Goal: Task Accomplishment & Management: Complete application form

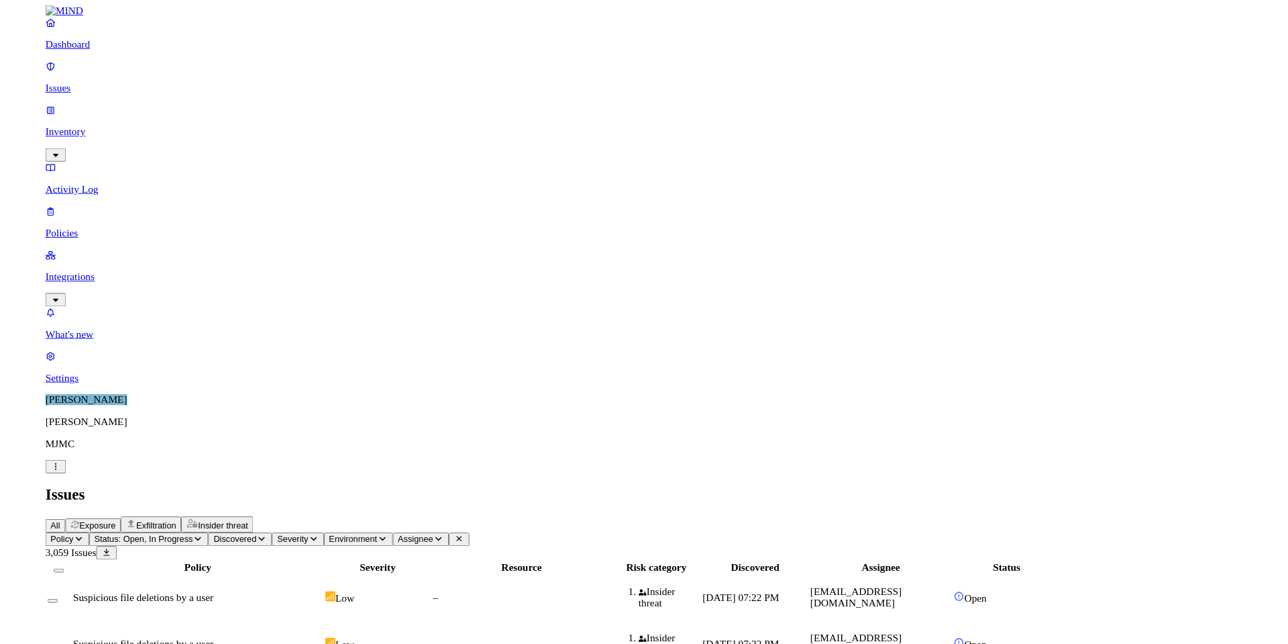
scroll to position [85, 0]
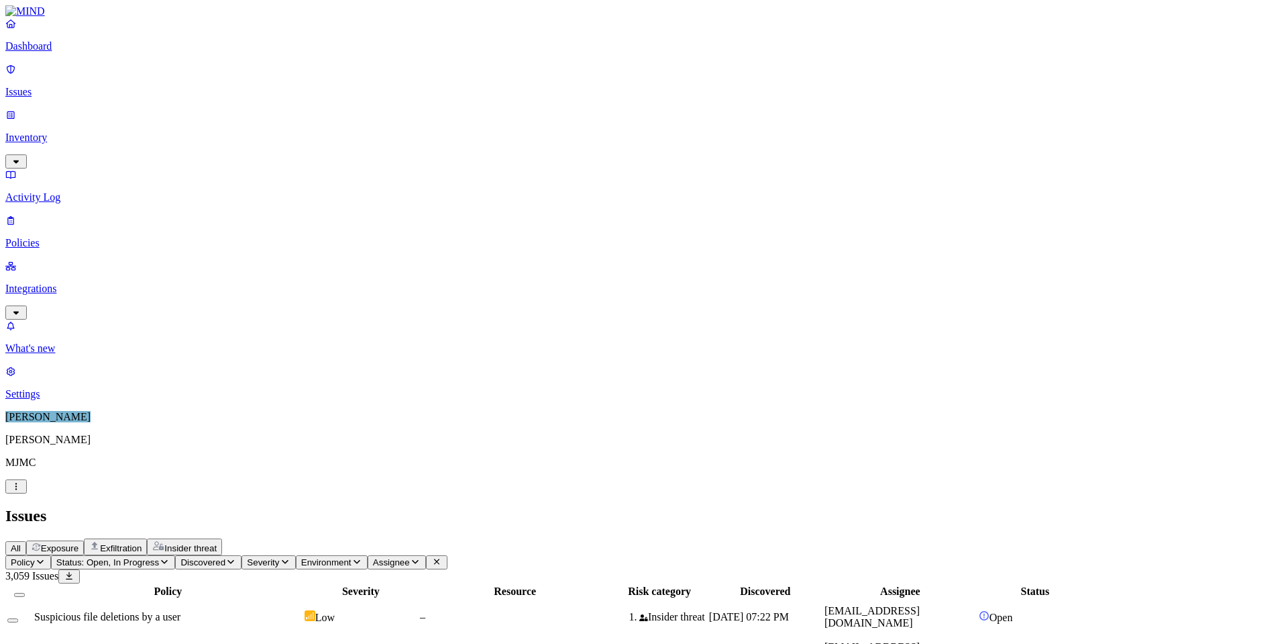
click at [43, 283] on p "Integrations" at bounding box center [644, 289] width 1278 height 12
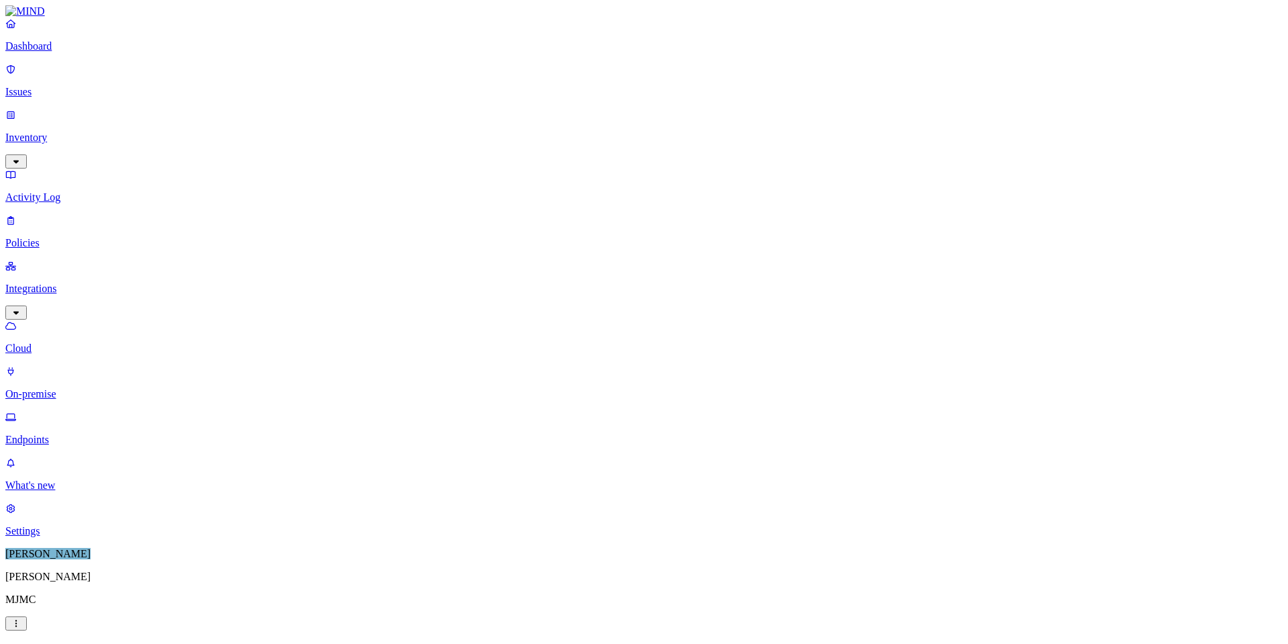
click at [54, 433] on p "Endpoints" at bounding box center [644, 439] width 1278 height 12
click at [45, 86] on p "Issues" at bounding box center [644, 92] width 1278 height 12
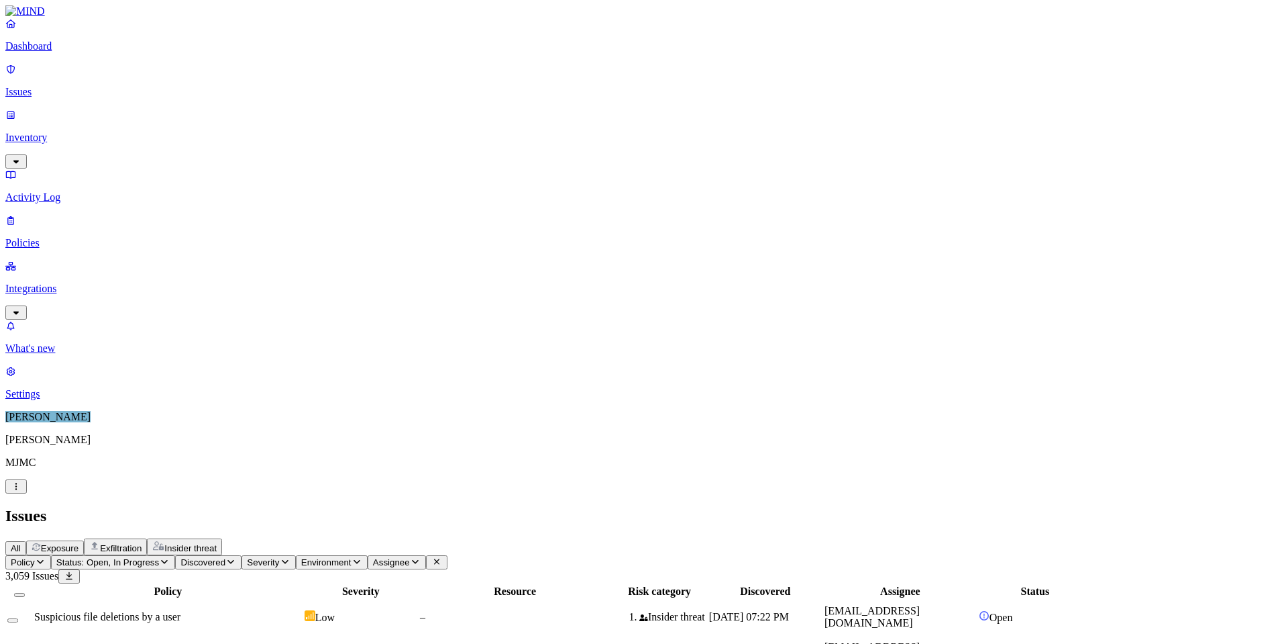
click at [44, 214] on link "Policies" at bounding box center [644, 231] width 1278 height 35
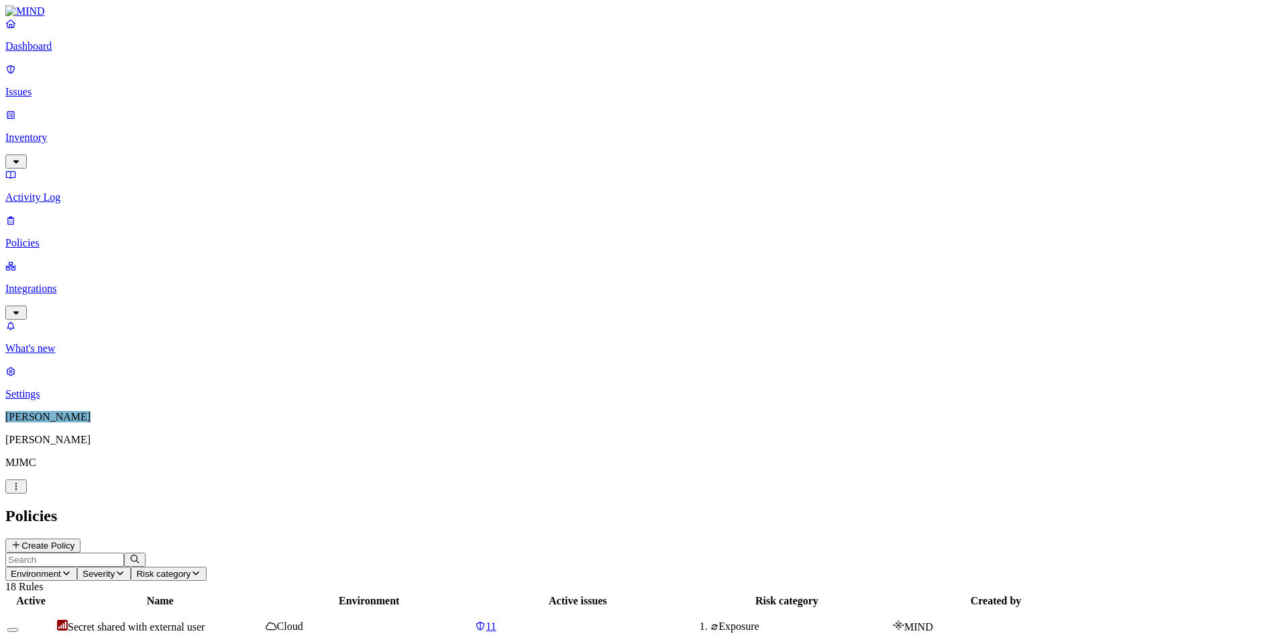
click at [81, 538] on button "Create Policy" at bounding box center [42, 545] width 75 height 14
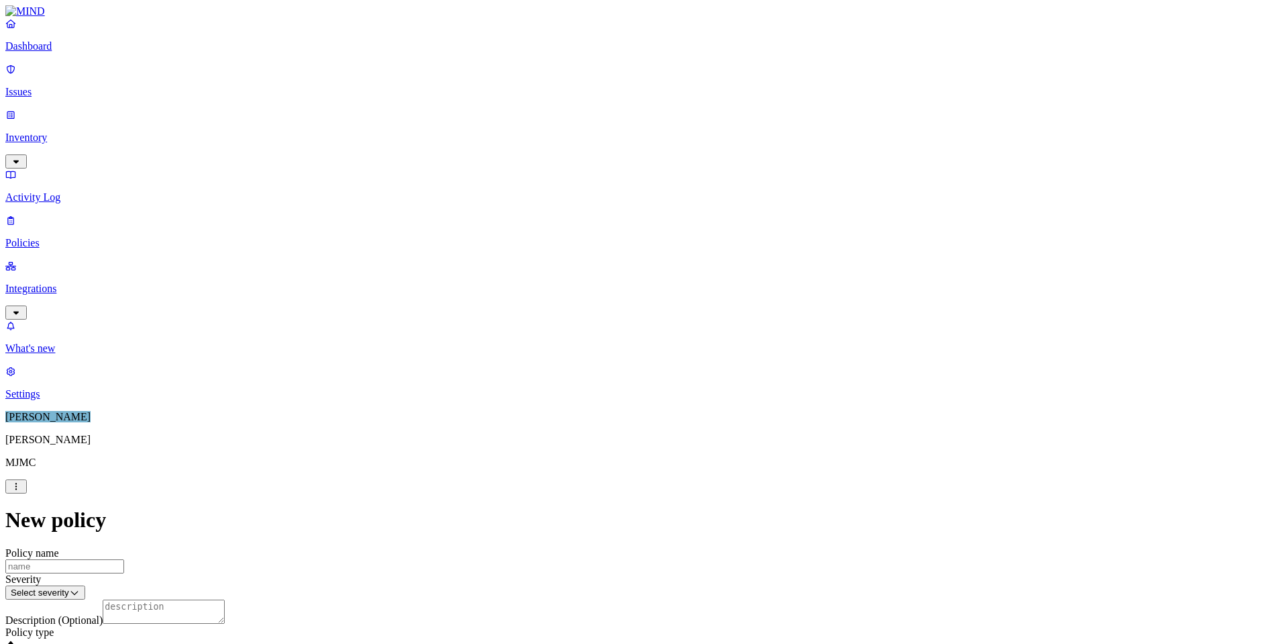
scroll to position [201, 0]
click at [564, 440] on label "Data type" at bounding box center [554, 428] width 20 height 23
click at [554, 521] on button "button" at bounding box center [549, 519] width 11 height 4
click at [554, 542] on button "button" at bounding box center [549, 540] width 11 height 4
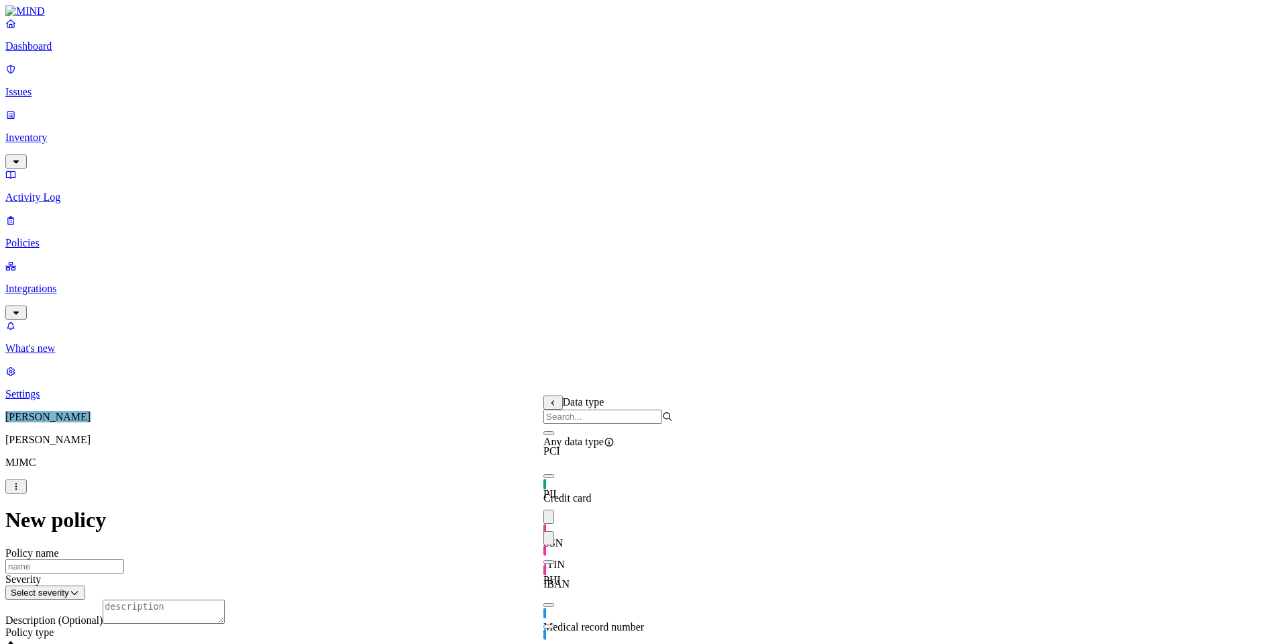
click at [554, 564] on button "button" at bounding box center [549, 562] width 11 height 4
click at [554, 603] on button "button" at bounding box center [549, 605] width 11 height 4
click at [554, 624] on button "button" at bounding box center [549, 626] width 11 height 4
click at [554, 646] on button "button" at bounding box center [549, 648] width 11 height 4
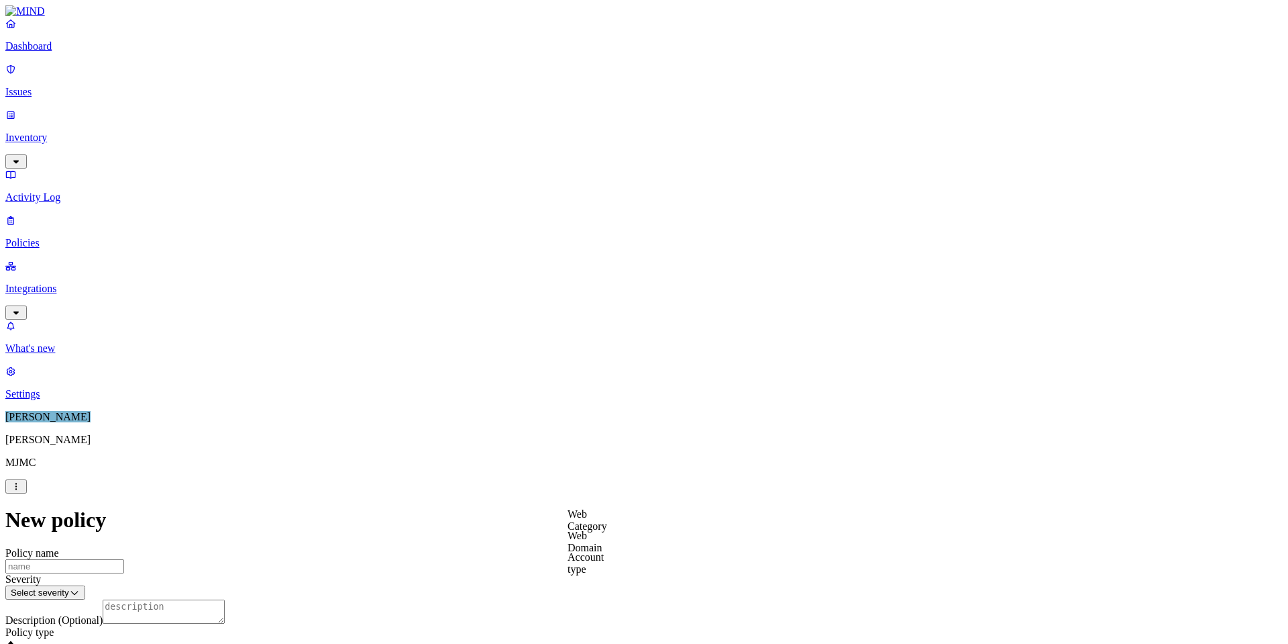
click at [600, 522] on label "Web Category" at bounding box center [588, 519] width 40 height 23
click at [578, 548] on button "button" at bounding box center [573, 546] width 11 height 4
click at [578, 569] on button "button" at bounding box center [573, 567] width 11 height 4
click at [578, 572] on button "button" at bounding box center [573, 565] width 11 height 14
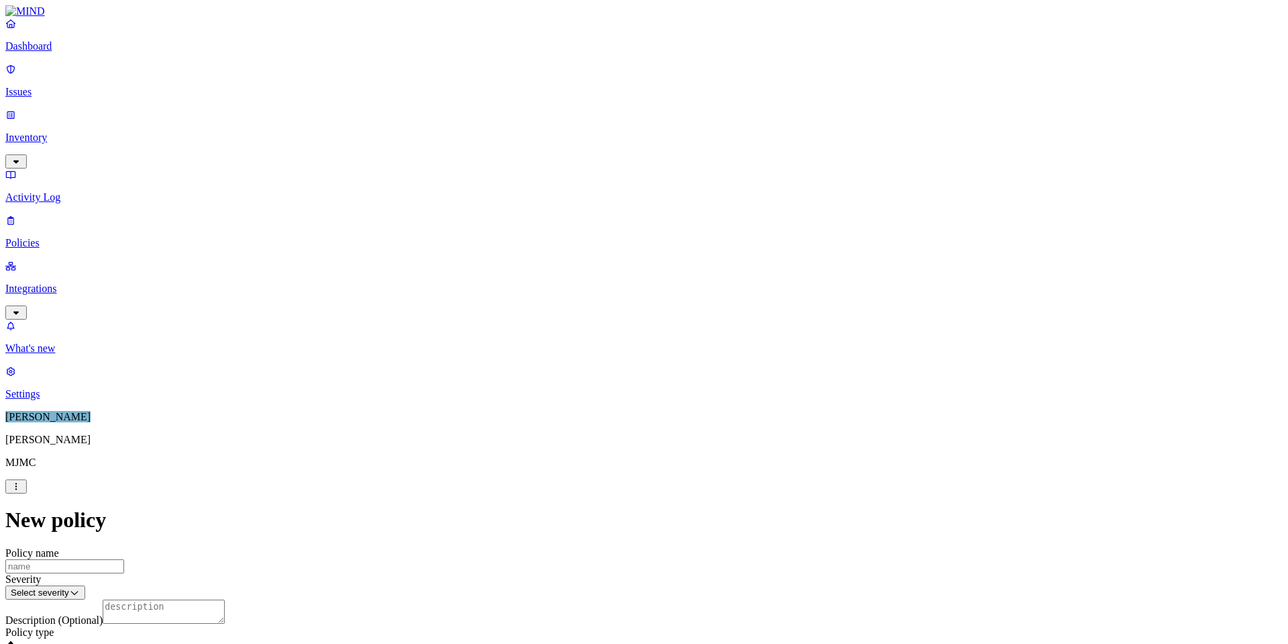
click at [124, 559] on input "Policy name" at bounding box center [64, 566] width 119 height 14
type input "Test Policy sending PII to GenAI"
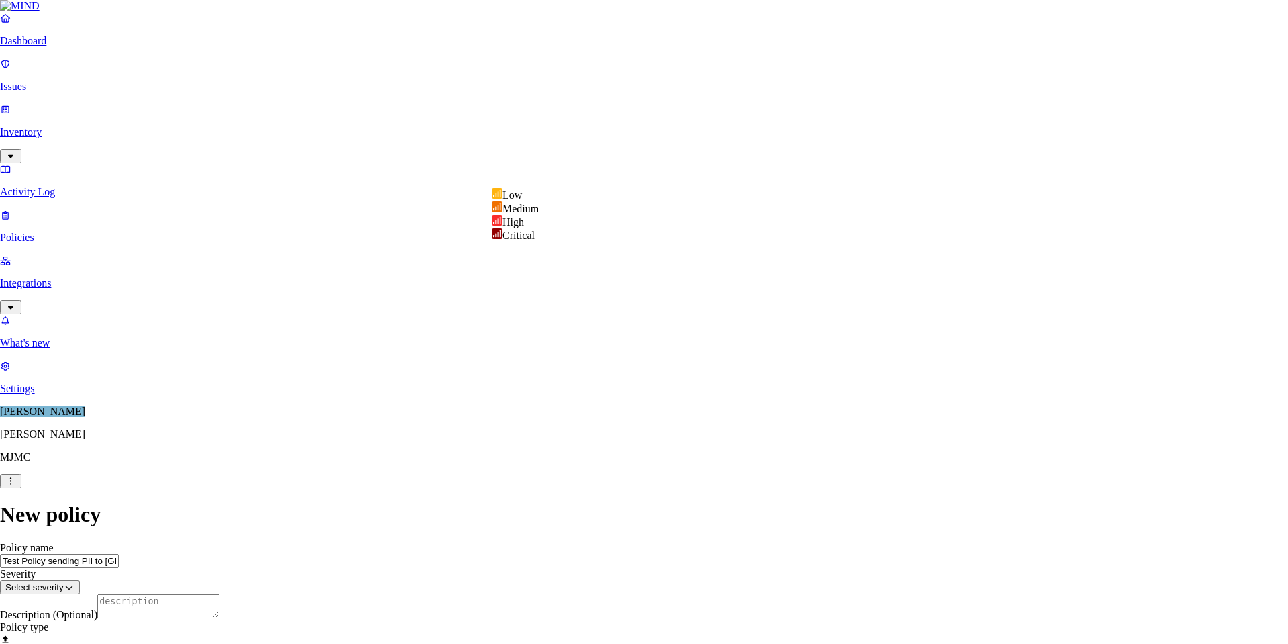
select select "4"
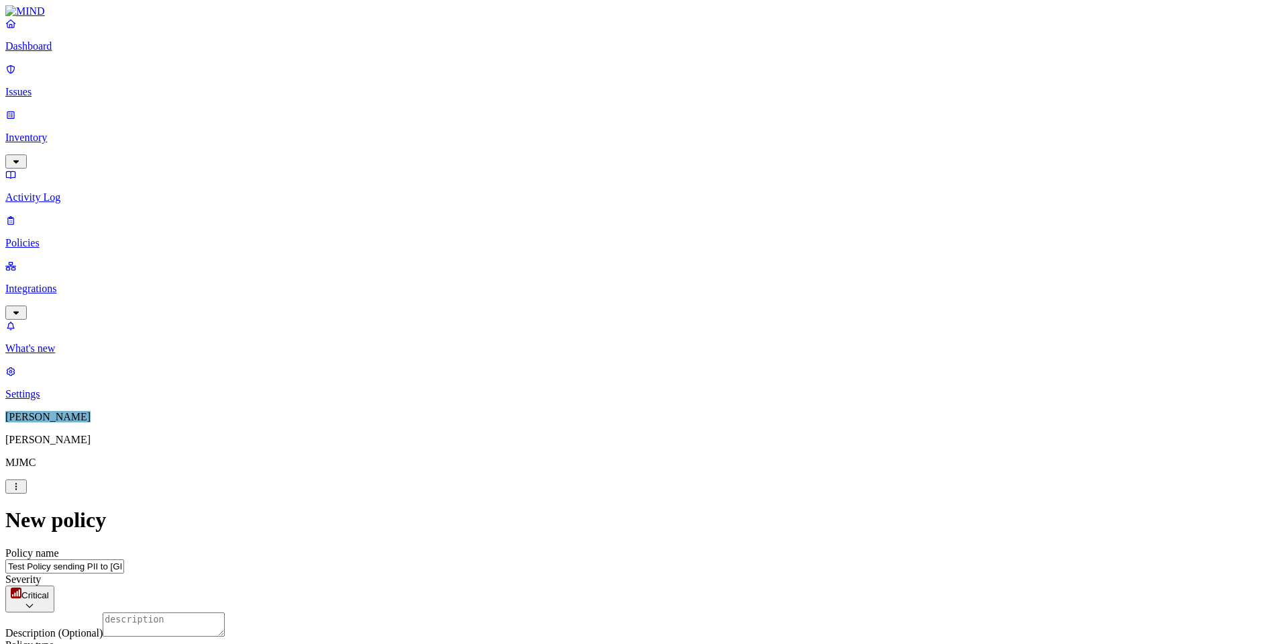
click at [225, 612] on textarea "Description (Optional)" at bounding box center [164, 624] width 122 height 24
type textarea "This is a test policy only"
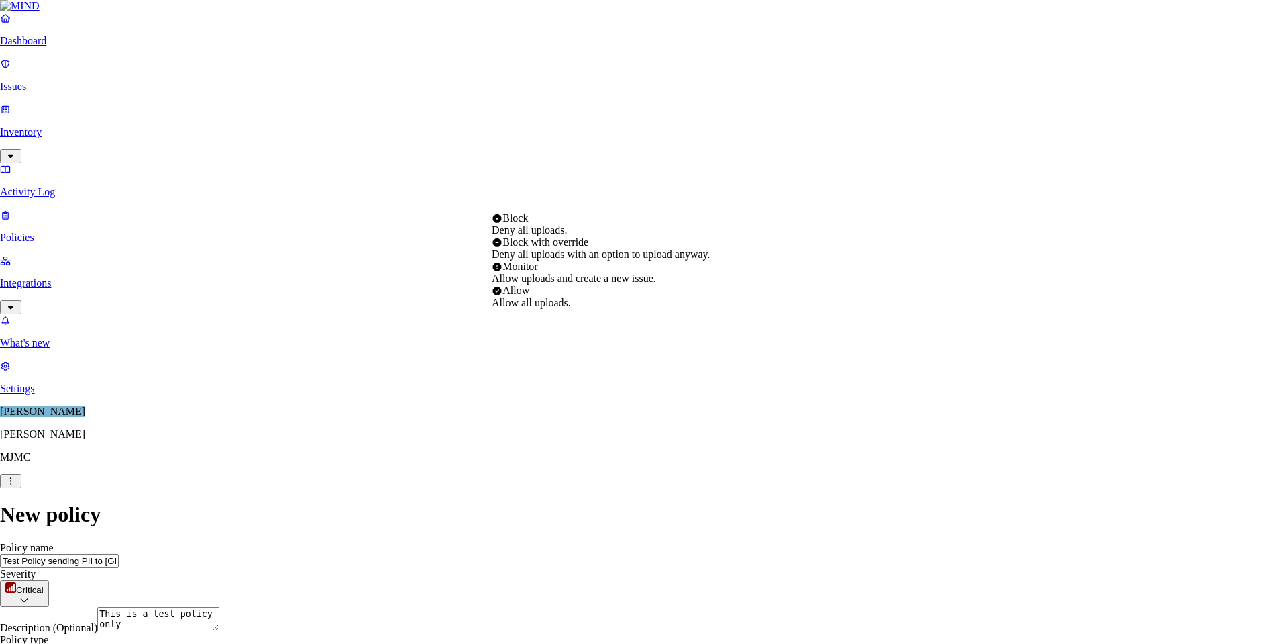
select select "2"
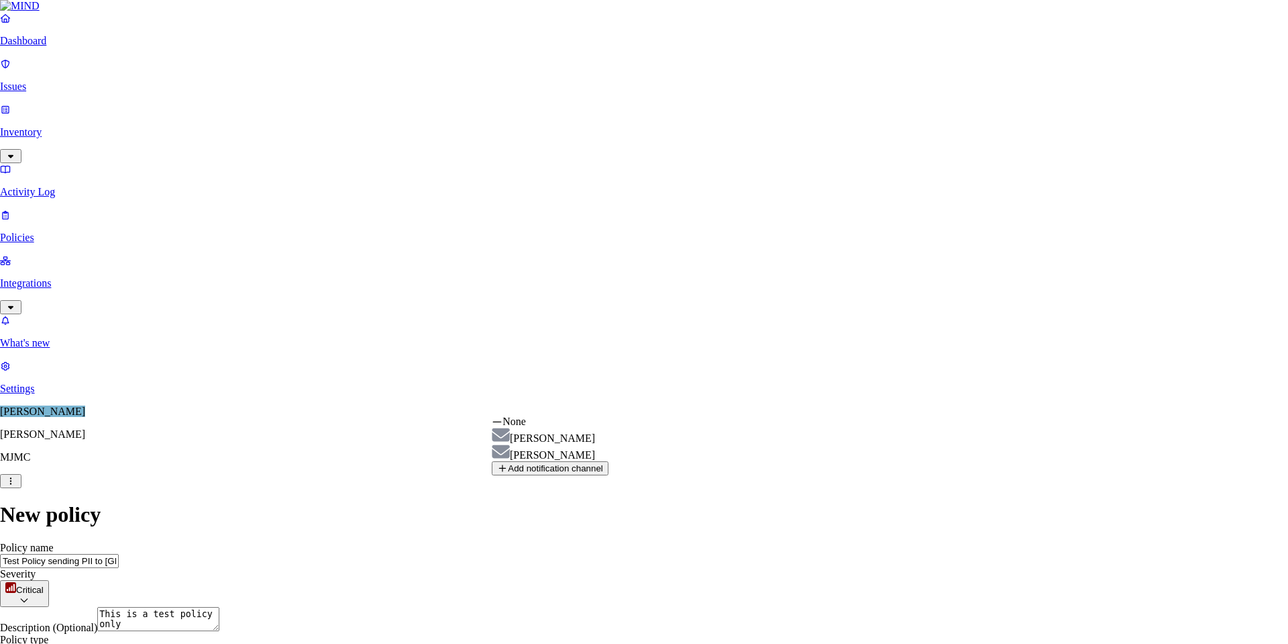
select select "01998221-ce85-77f8-8f4e-347e4c5db9e1"
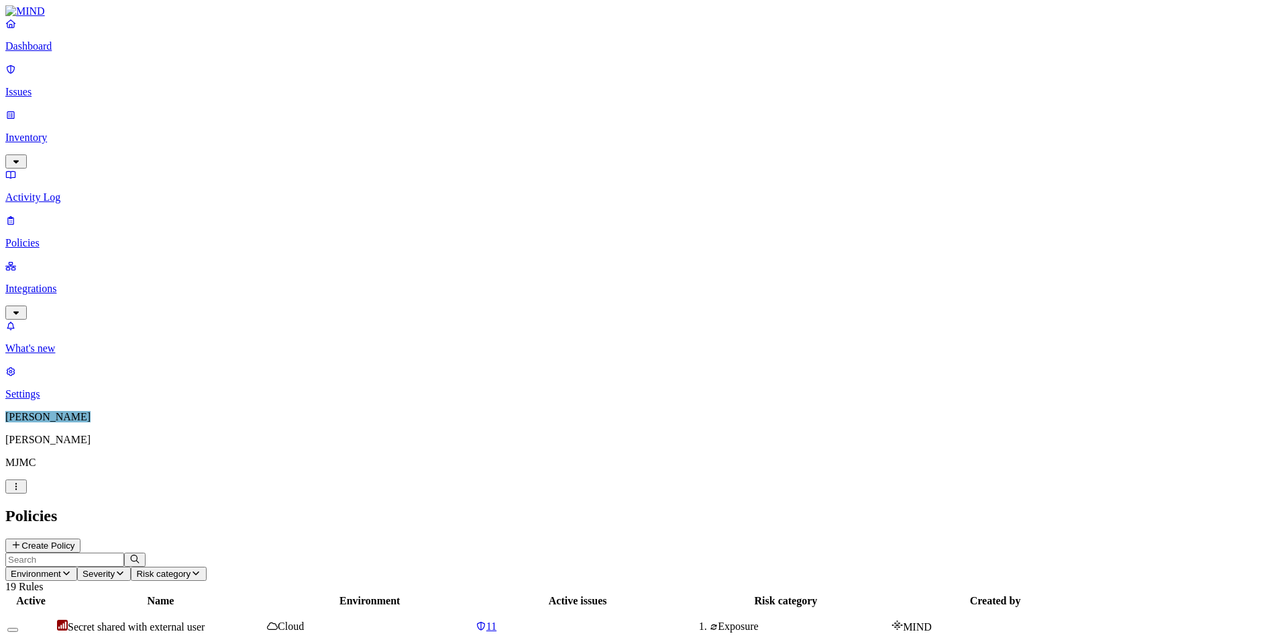
click at [51, 86] on p "Issues" at bounding box center [644, 92] width 1278 height 12
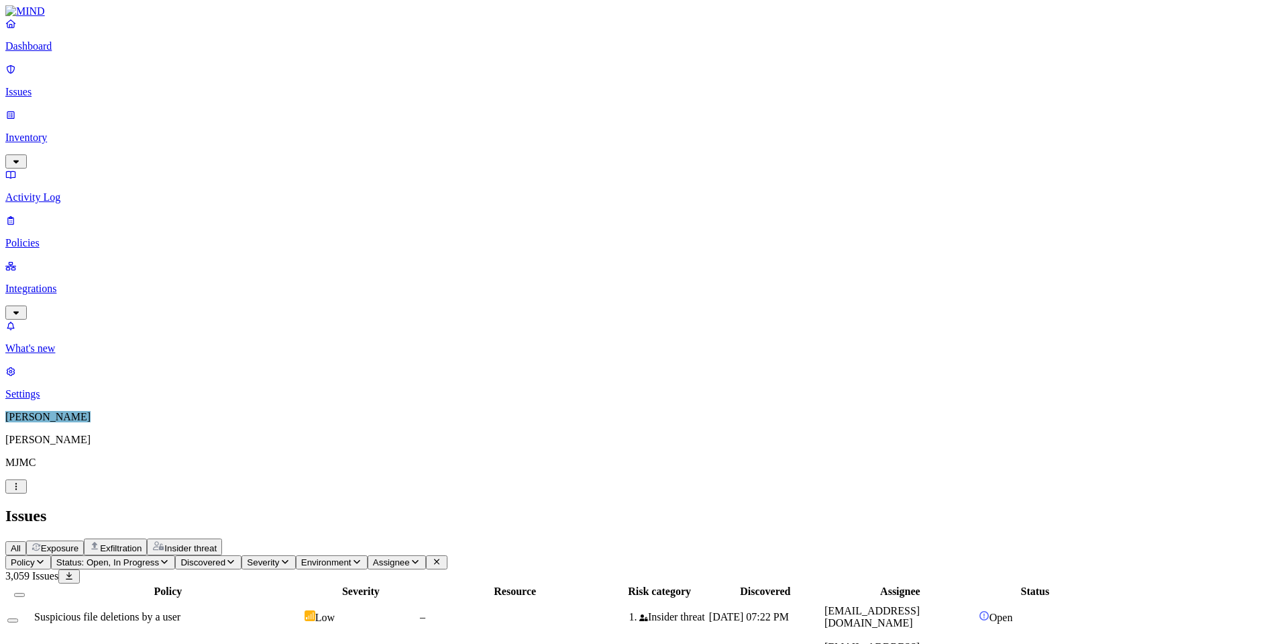
click at [25, 593] on button "Select all" at bounding box center [19, 595] width 11 height 4
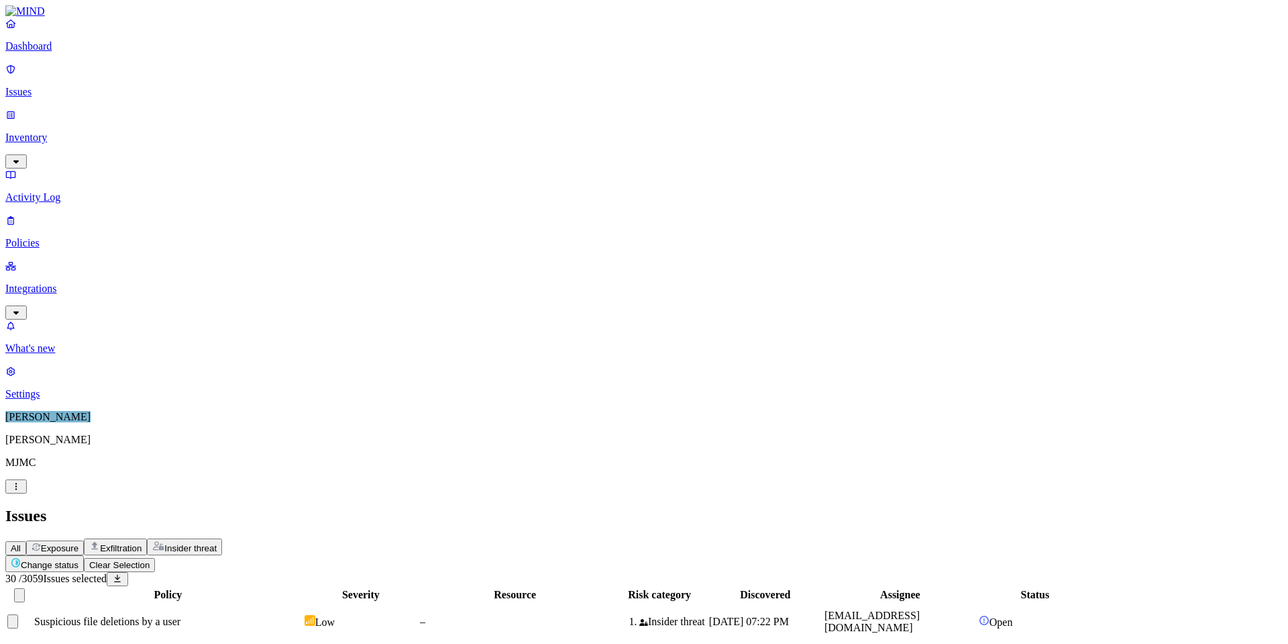
click at [155, 558] on button "Clear Selection" at bounding box center [119, 565] width 71 height 14
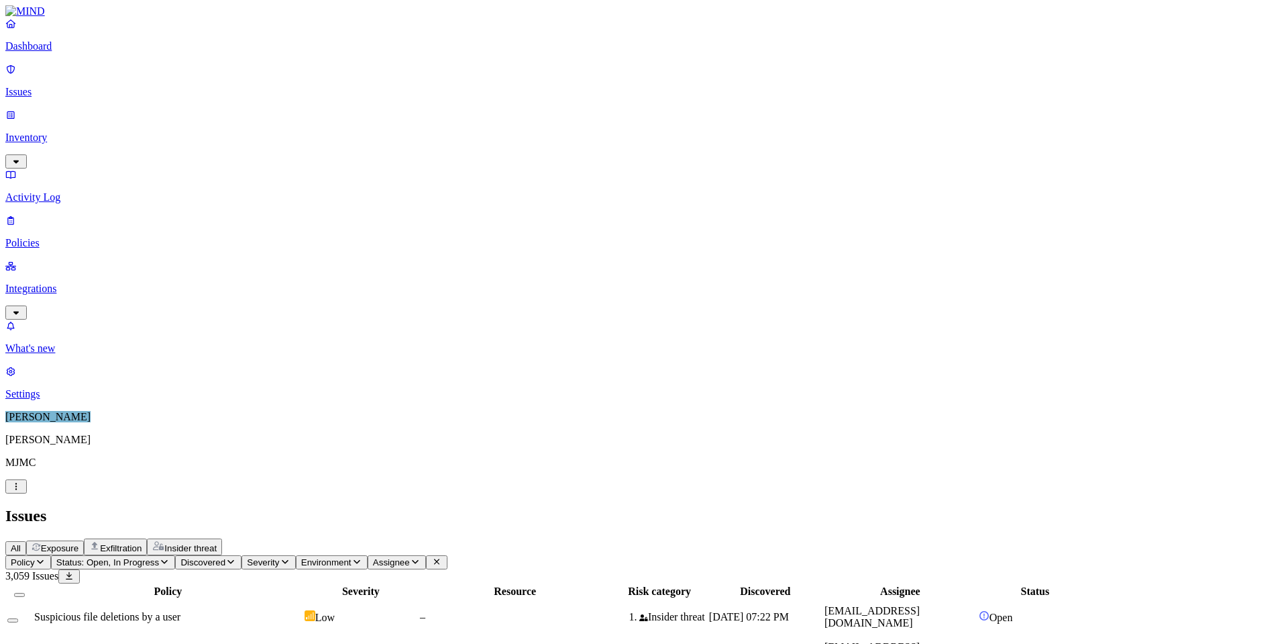
click at [66, 191] on p "Activity Log" at bounding box center [644, 197] width 1278 height 12
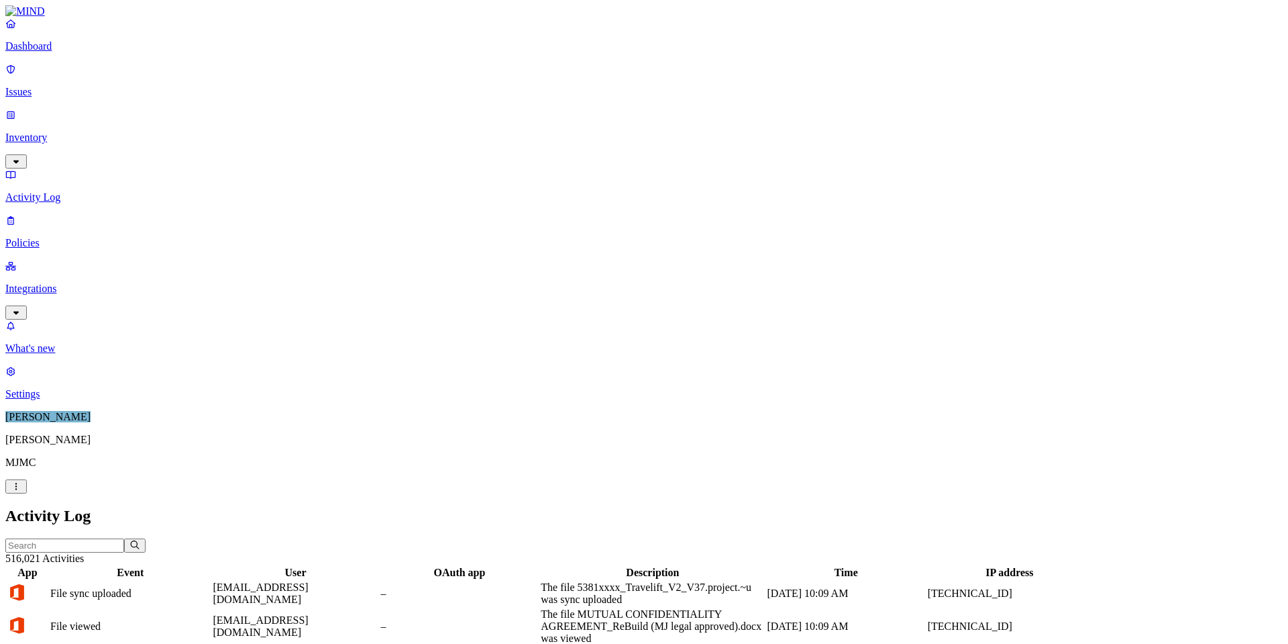
click at [48, 86] on p "Issues" at bounding box center [644, 92] width 1278 height 12
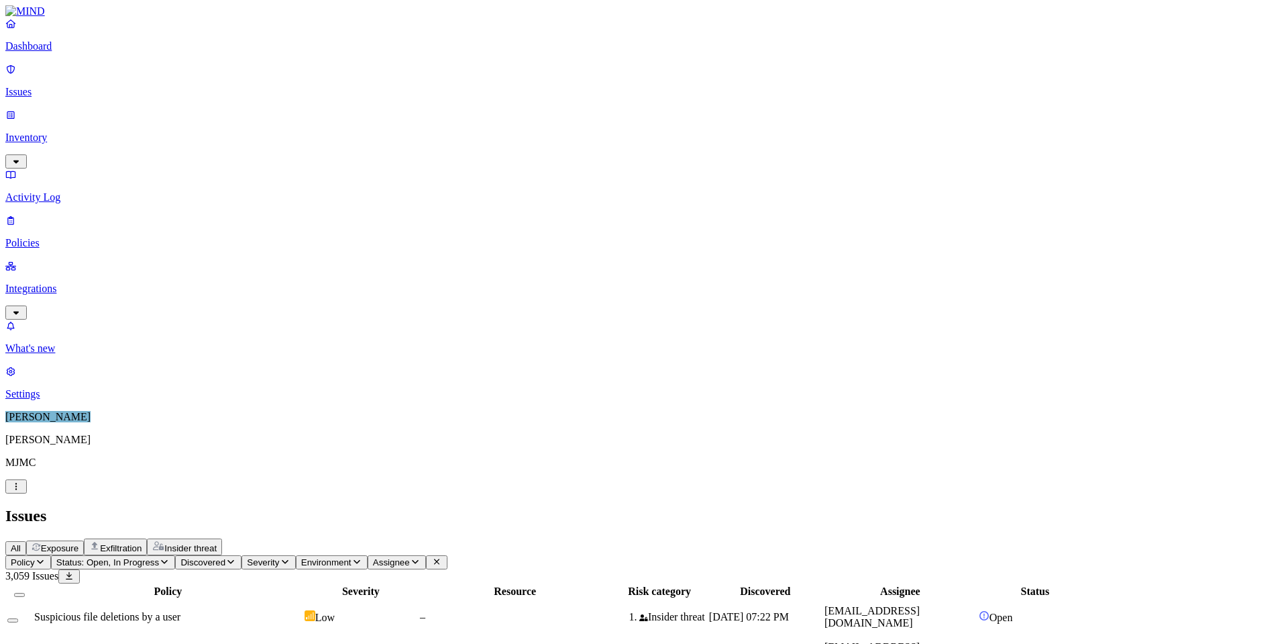
click at [37, 237] on p "Policies" at bounding box center [644, 243] width 1278 height 12
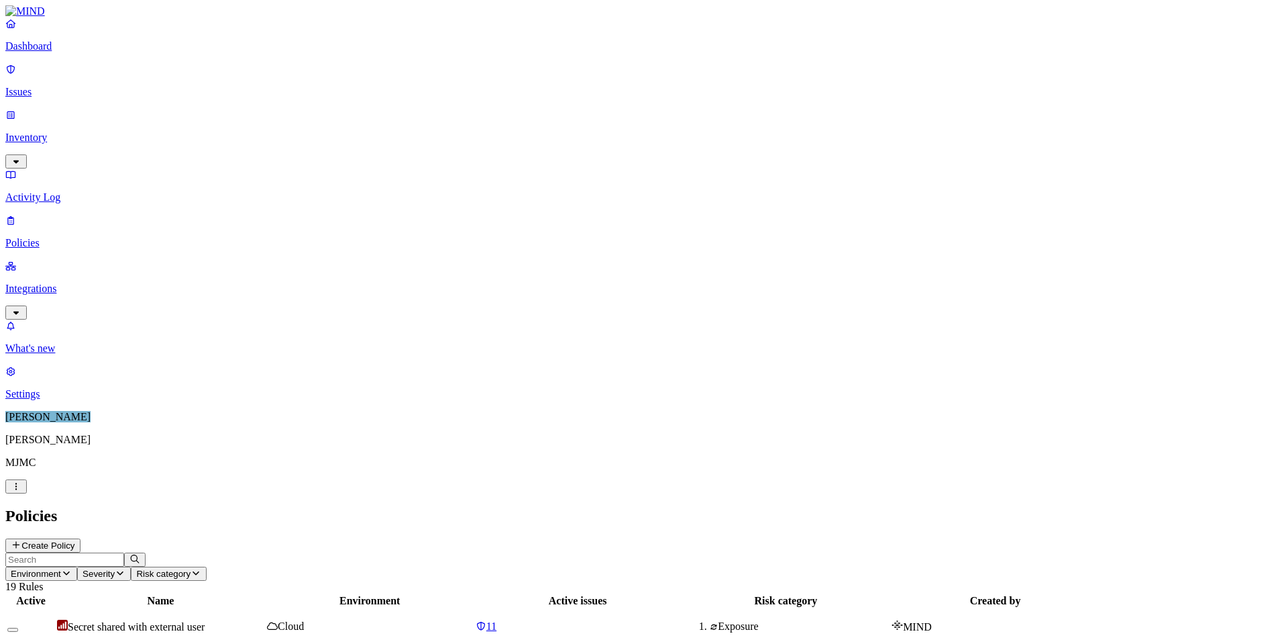
click at [54, 400] on p "Settings" at bounding box center [644, 394] width 1278 height 12
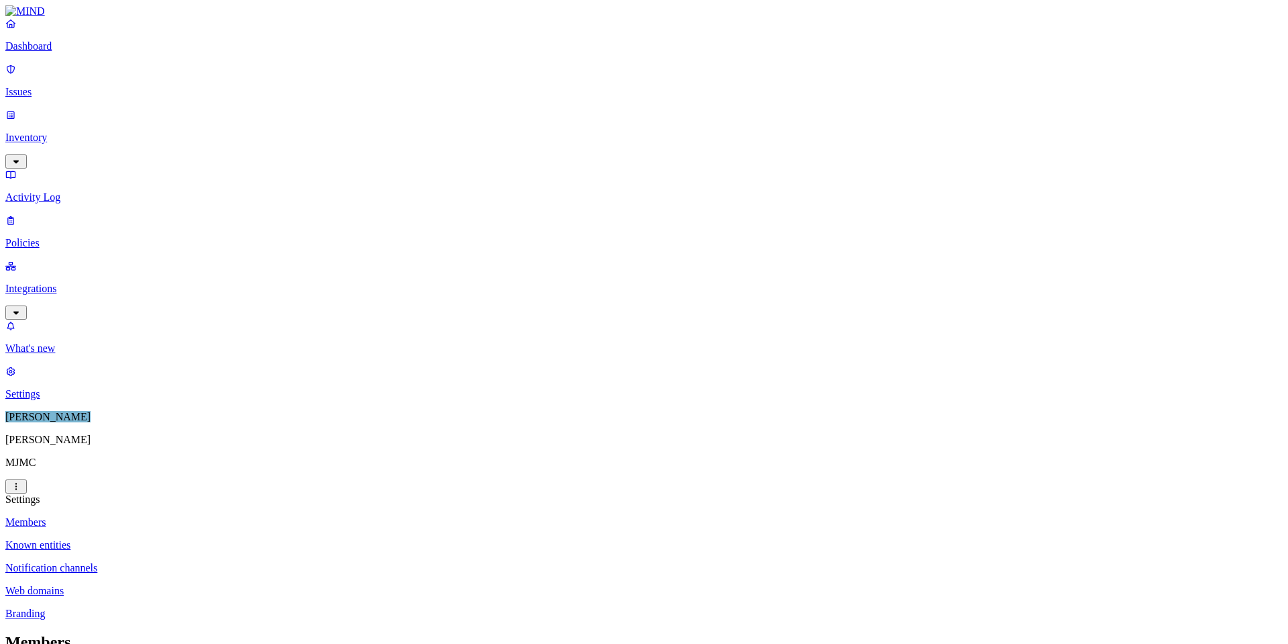
click at [180, 539] on p "Known entities" at bounding box center [644, 545] width 1278 height 12
click at [191, 562] on p "Notification channels" at bounding box center [644, 568] width 1278 height 12
click at [189, 584] on p "Web domains" at bounding box center [644, 590] width 1278 height 12
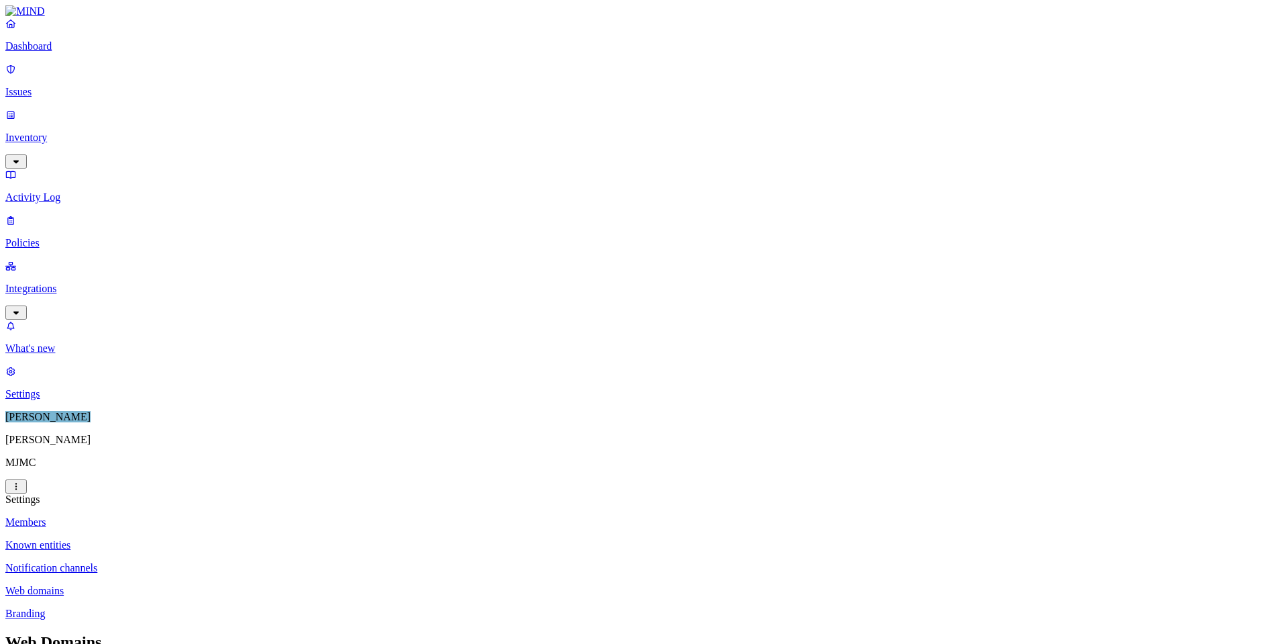
click at [169, 607] on p "Branding" at bounding box center [644, 613] width 1278 height 12
click at [36, 86] on p "Issues" at bounding box center [644, 92] width 1278 height 12
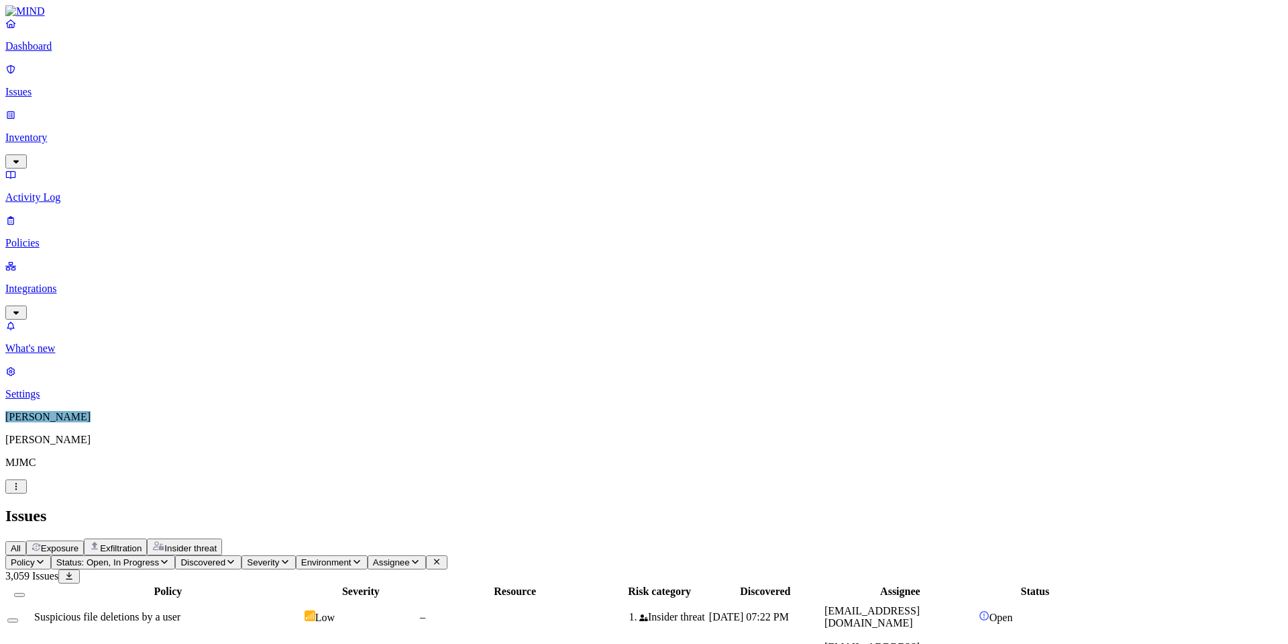
click at [61, 52] on p "Dashboard" at bounding box center [644, 46] width 1278 height 12
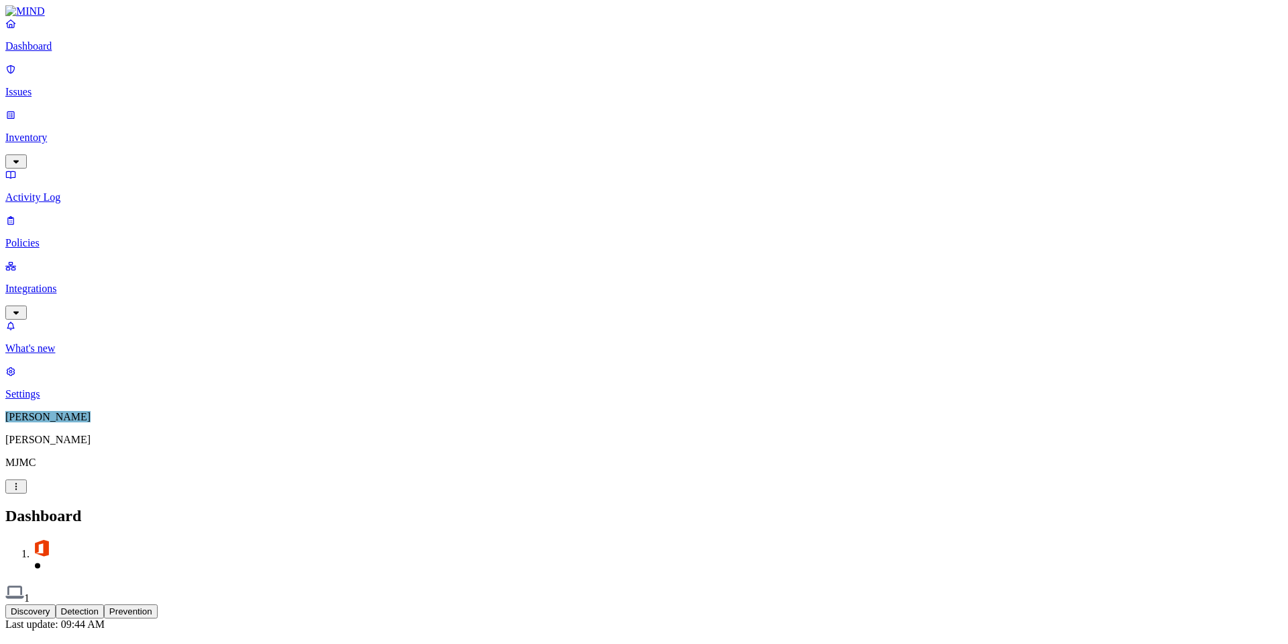
click at [38, 132] on p "Inventory" at bounding box center [644, 138] width 1278 height 12
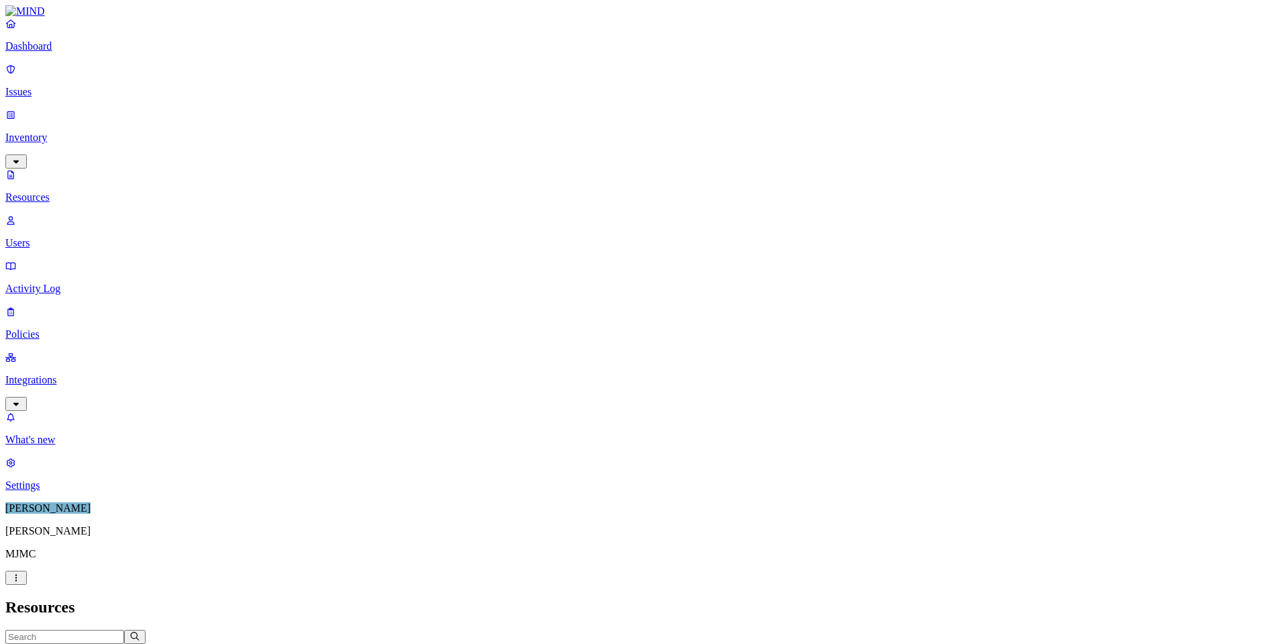
click at [58, 237] on p "Users" at bounding box center [644, 243] width 1278 height 12
click at [49, 328] on p "Policies" at bounding box center [644, 334] width 1278 height 12
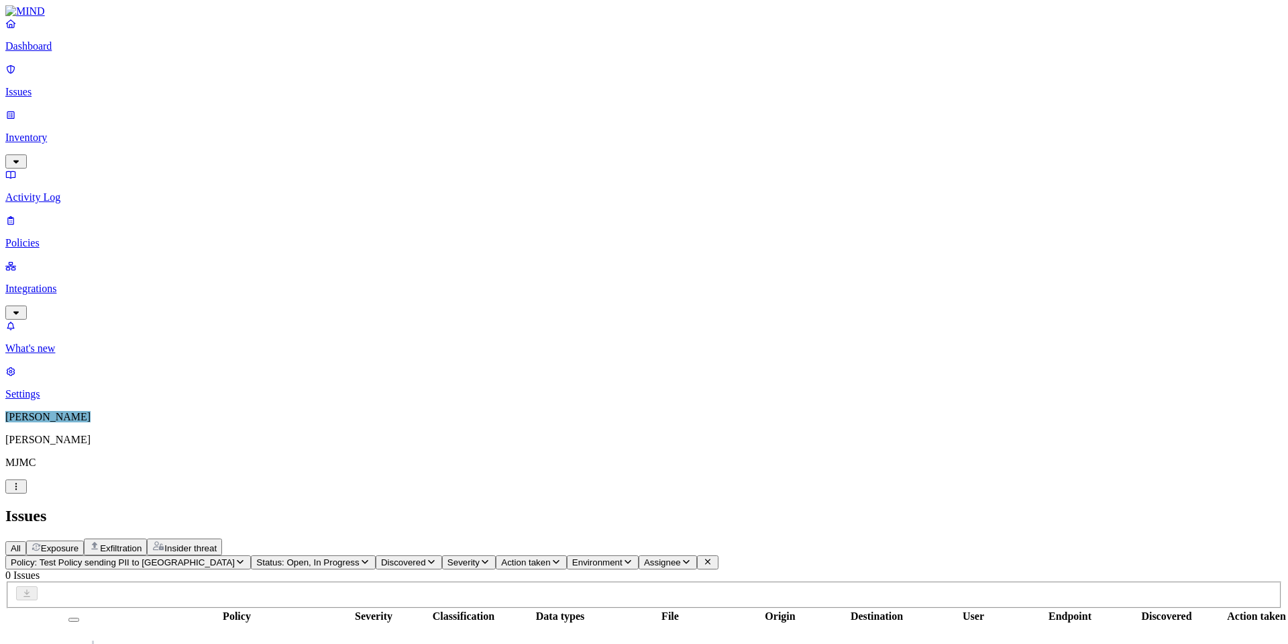
click at [56, 237] on p "Policies" at bounding box center [644, 243] width 1278 height 12
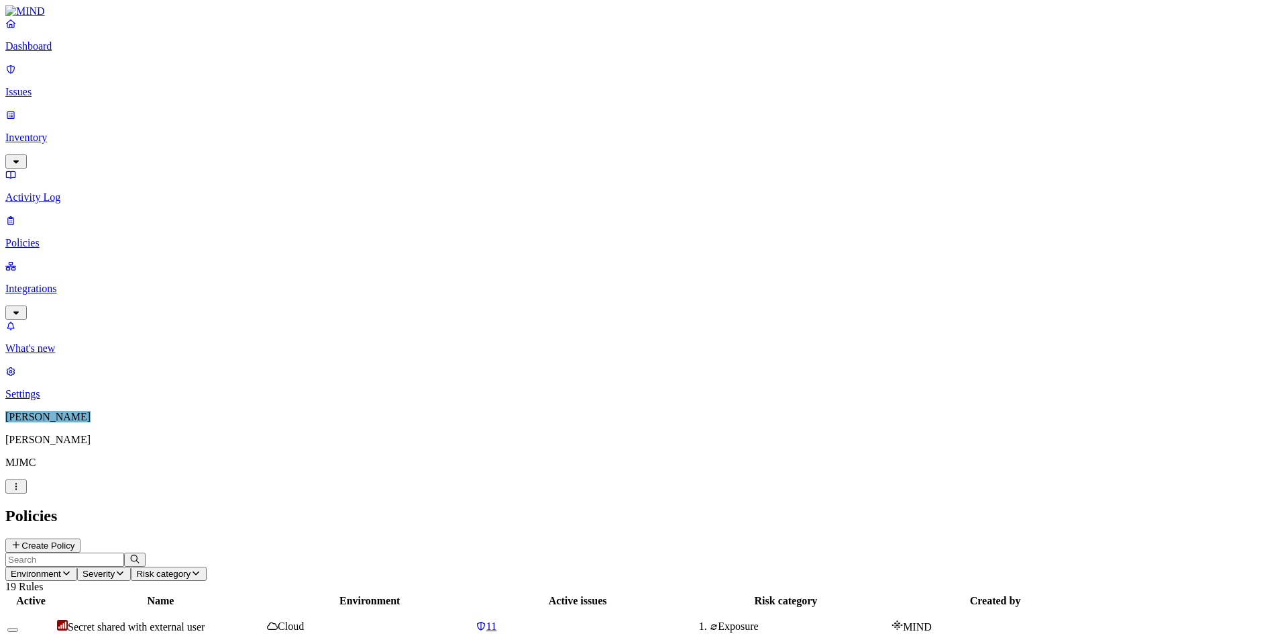
click at [51, 283] on p "Integrations" at bounding box center [644, 289] width 1278 height 12
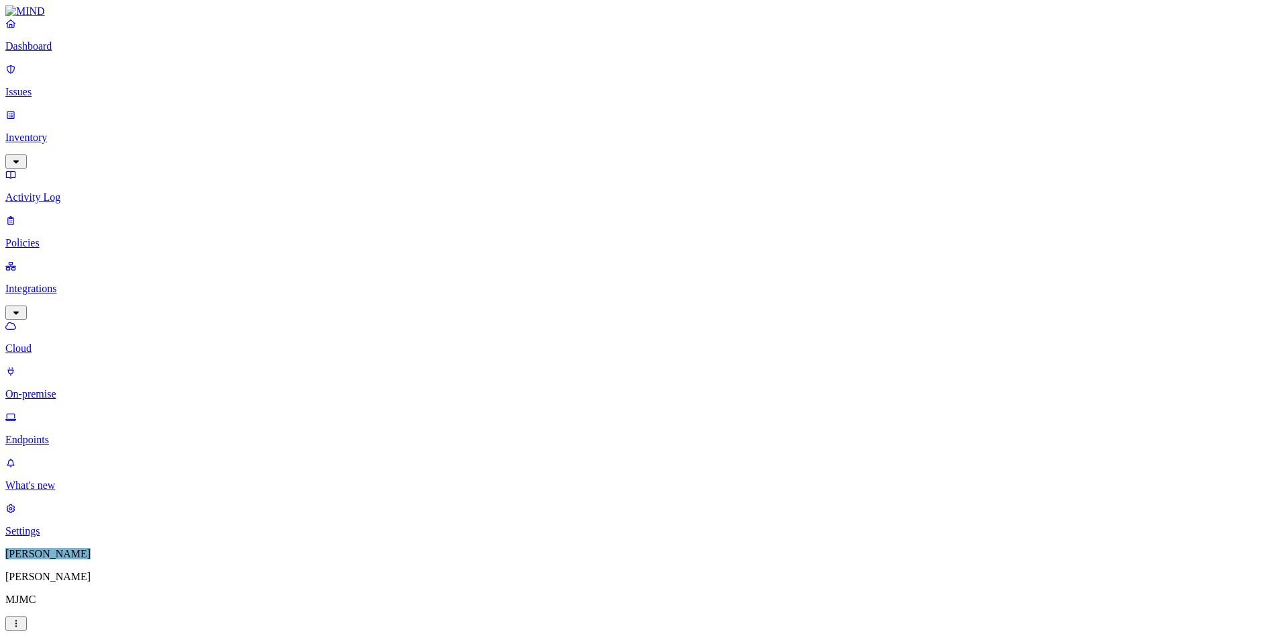
click at [52, 433] on p "Endpoints" at bounding box center [644, 439] width 1278 height 12
click at [39, 86] on p "Issues" at bounding box center [644, 92] width 1278 height 12
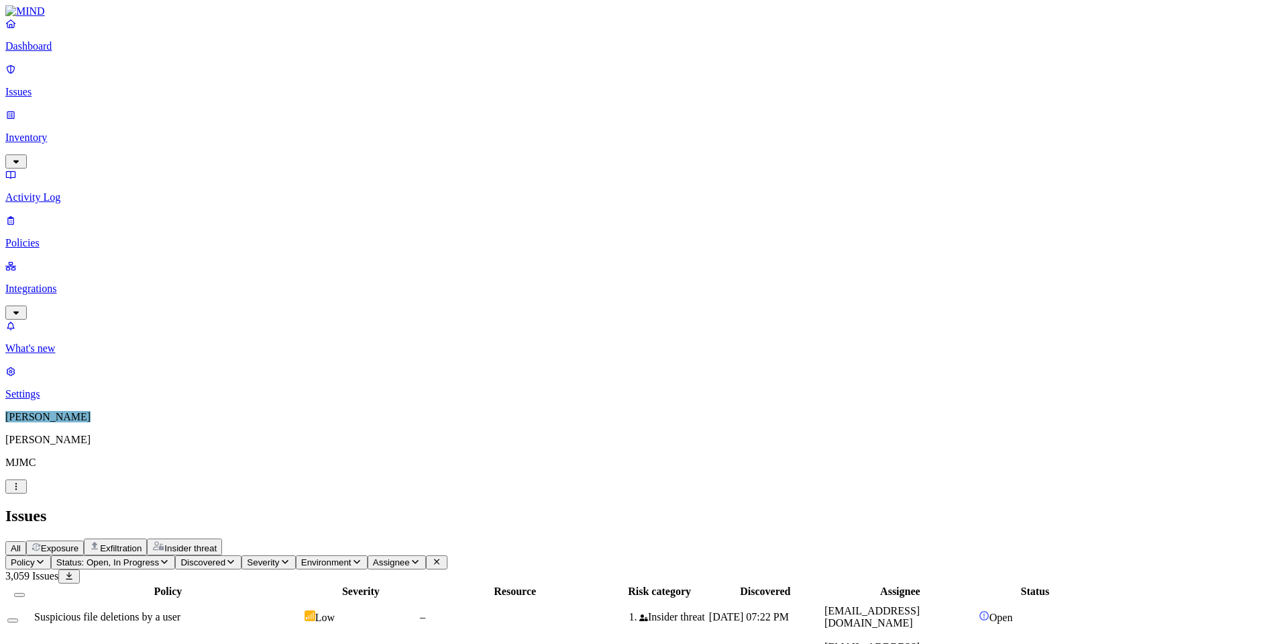
click at [295, 555] on button "Severity" at bounding box center [269, 562] width 54 height 14
click at [431, 109] on button "button" at bounding box center [436, 111] width 11 height 4
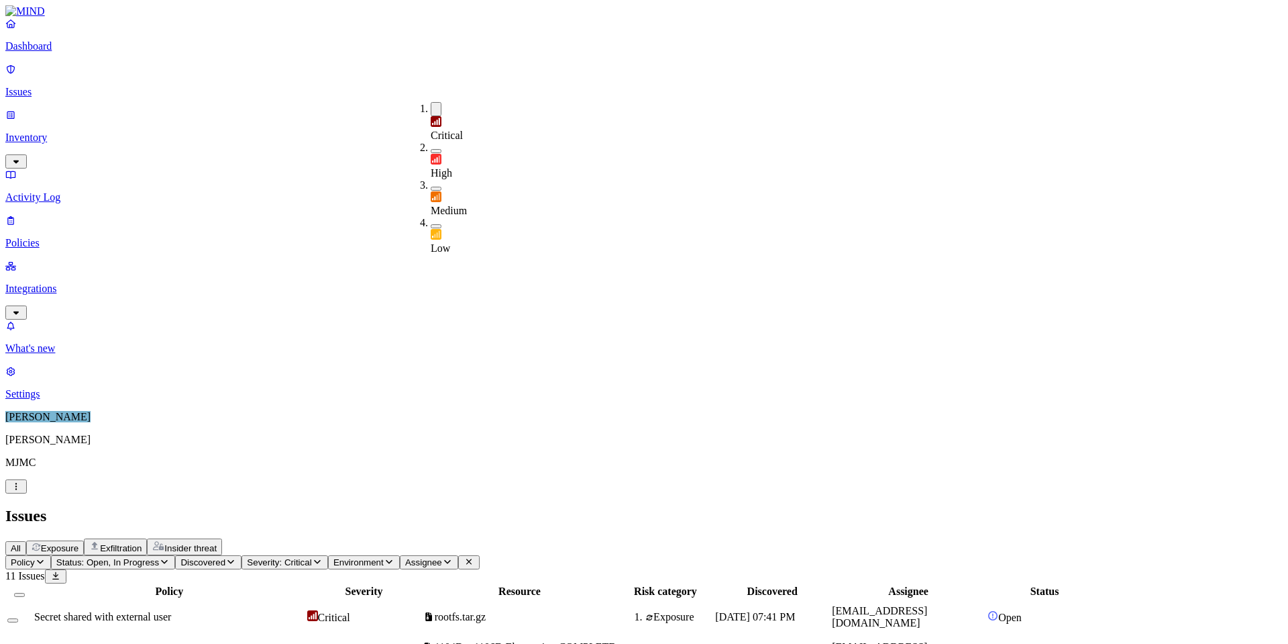
click at [727, 507] on div "Issues" at bounding box center [644, 516] width 1278 height 18
click at [305, 643] on div "Secret shared with external user" at bounding box center [169, 653] width 270 height 12
click at [311, 557] on span "Severity: Critical" at bounding box center [279, 562] width 64 height 10
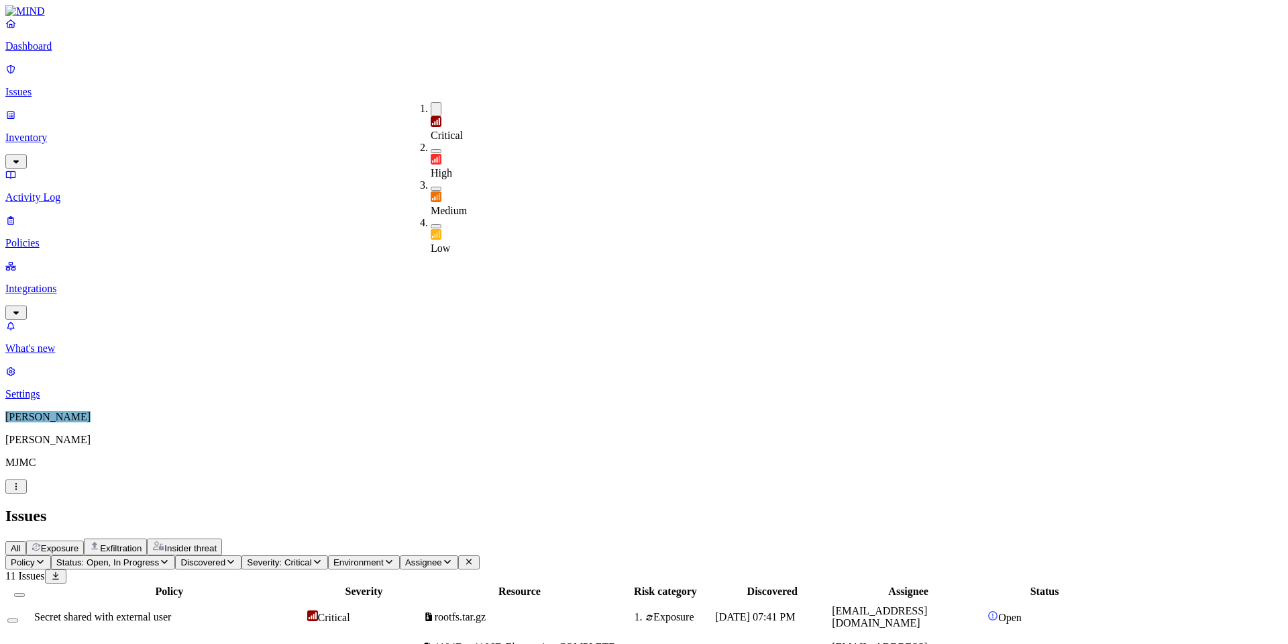
click at [431, 106] on button "button" at bounding box center [436, 109] width 11 height 14
click at [236, 557] on icon "button" at bounding box center [230, 561] width 11 height 9
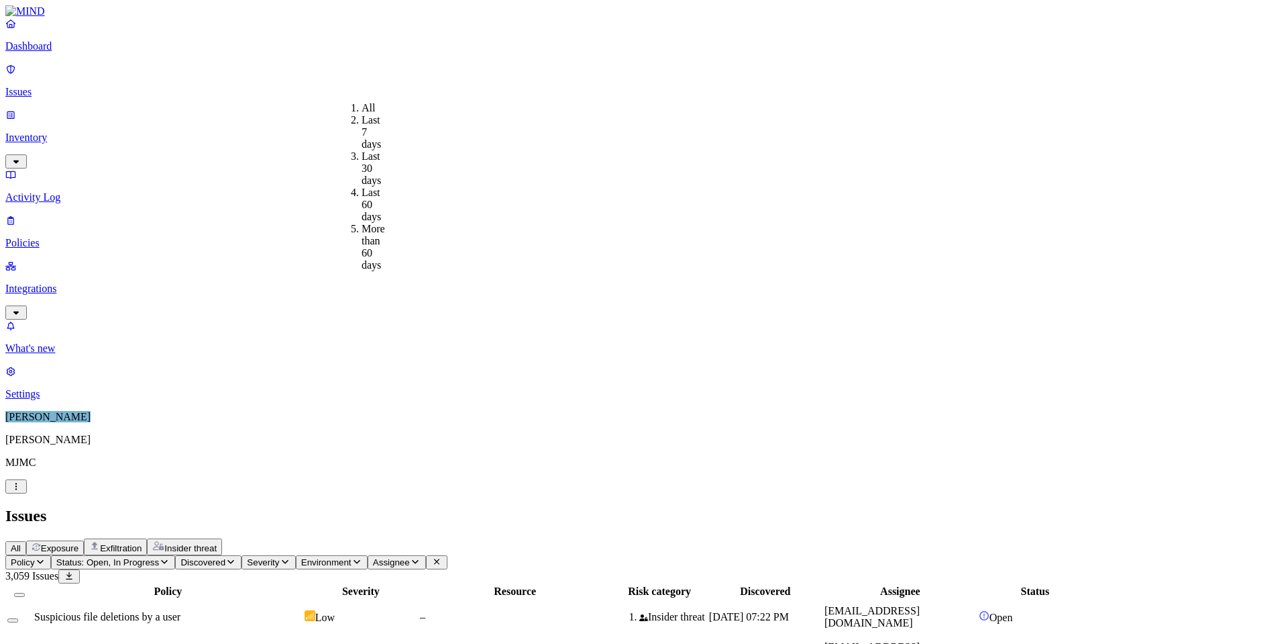
click at [352, 557] on span "Environment" at bounding box center [326, 562] width 50 height 10
click at [501, 154] on span "Endpoint" at bounding box center [509, 155] width 40 height 11
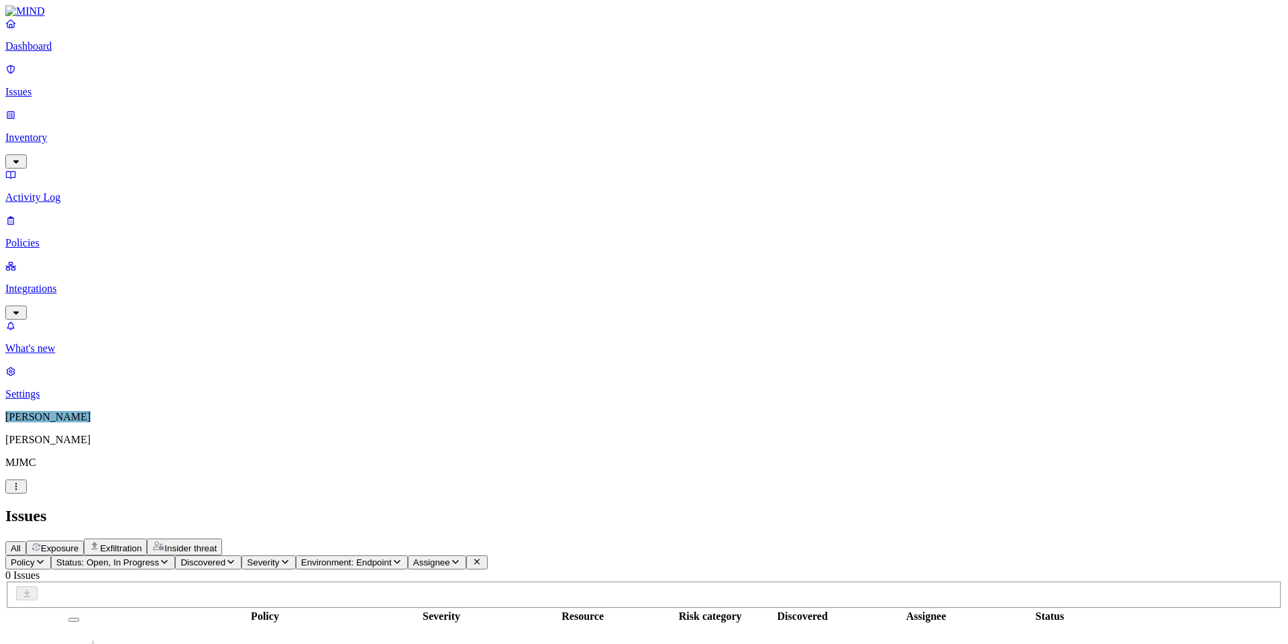
click at [403, 557] on icon "button" at bounding box center [397, 561] width 11 height 9
click at [489, 107] on div "All" at bounding box center [489, 108] width 0 height 12
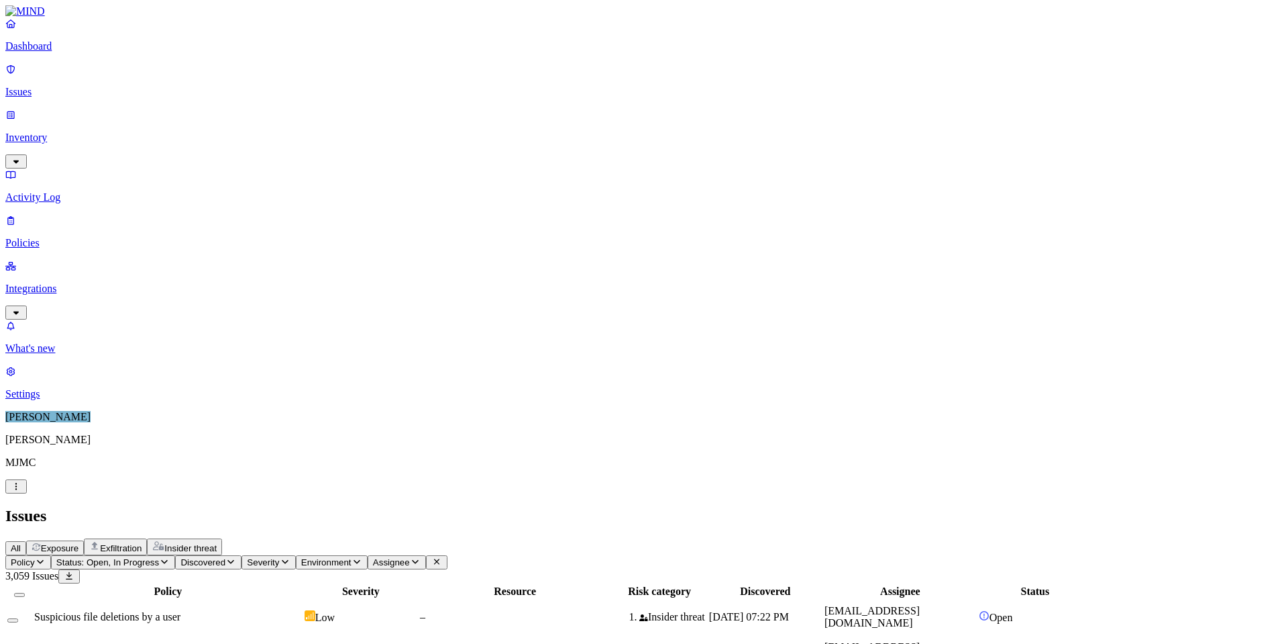
click at [43, 132] on p "Inventory" at bounding box center [644, 138] width 1278 height 12
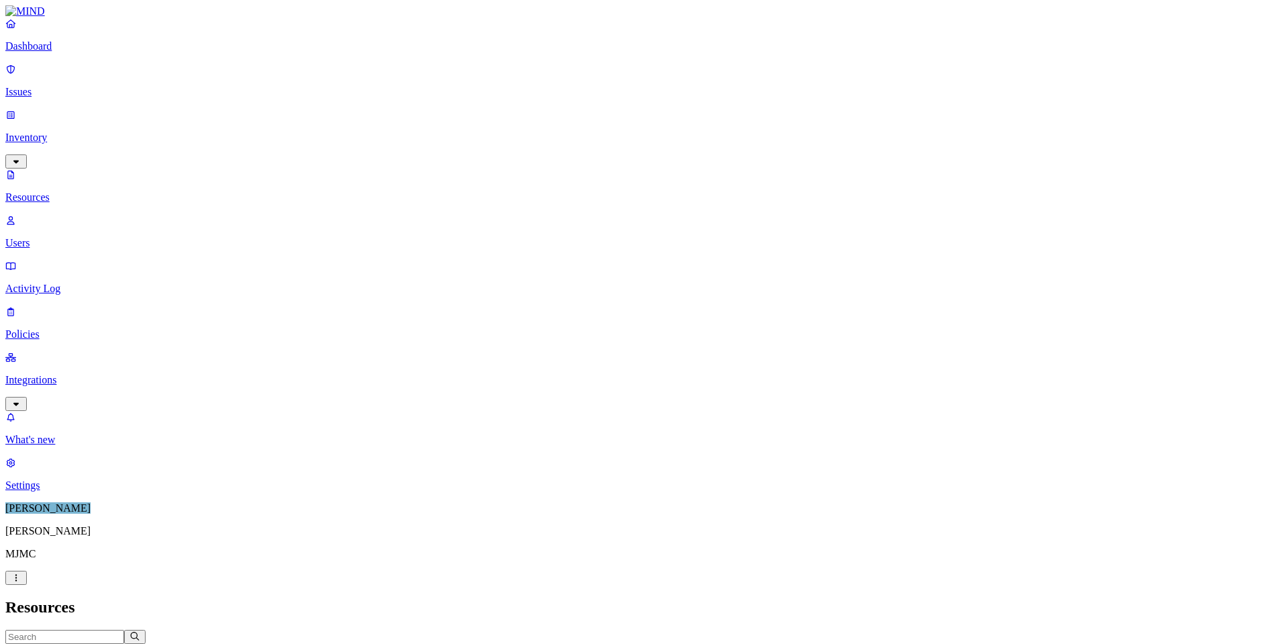
click at [49, 237] on p "Users" at bounding box center [644, 243] width 1278 height 12
click at [50, 374] on p "Integrations" at bounding box center [644, 380] width 1278 height 12
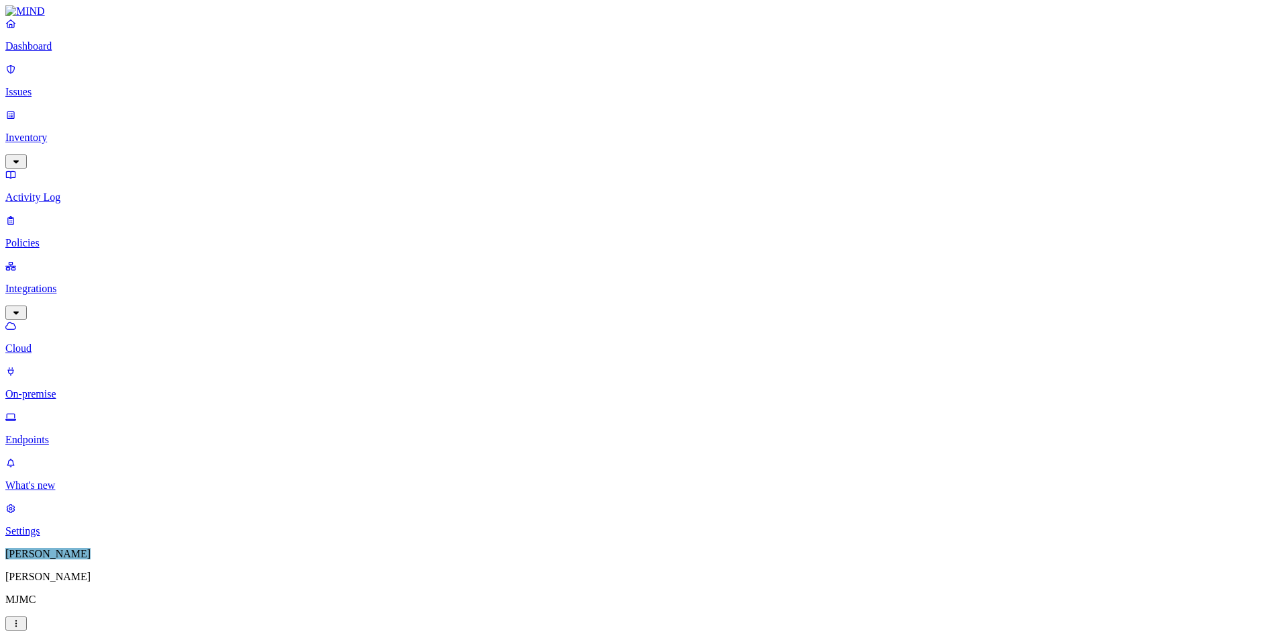
click at [57, 433] on p "Endpoints" at bounding box center [644, 439] width 1278 height 12
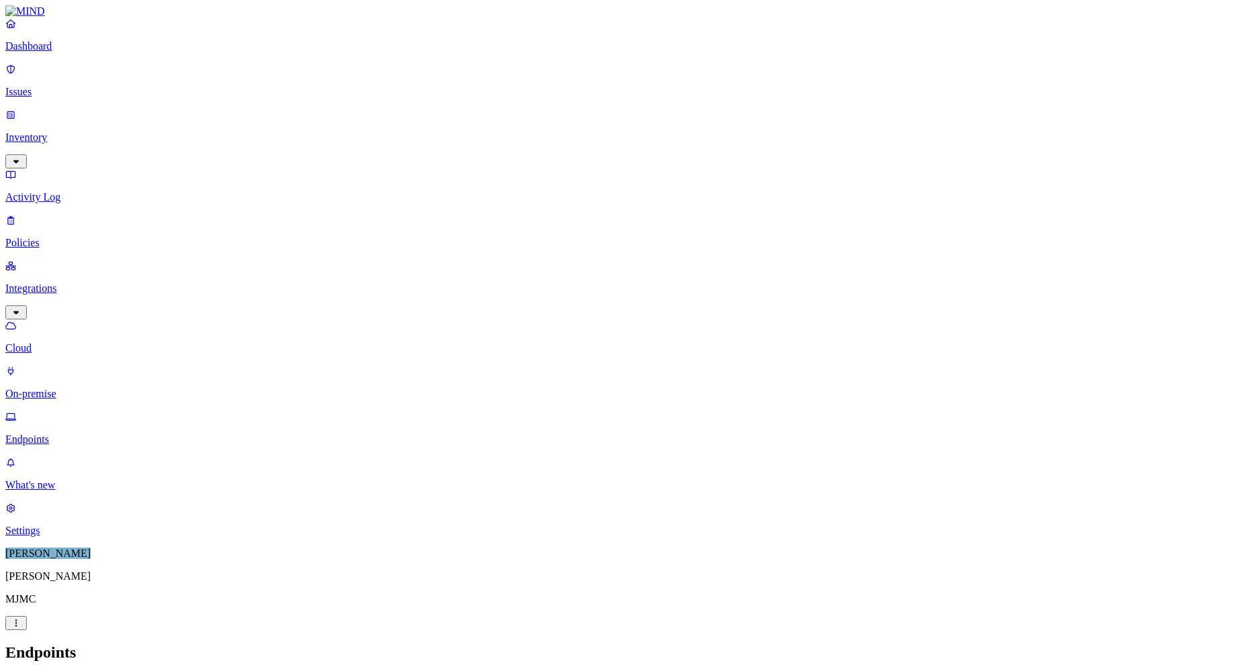
click at [48, 86] on p "Issues" at bounding box center [629, 92] width 1249 height 12
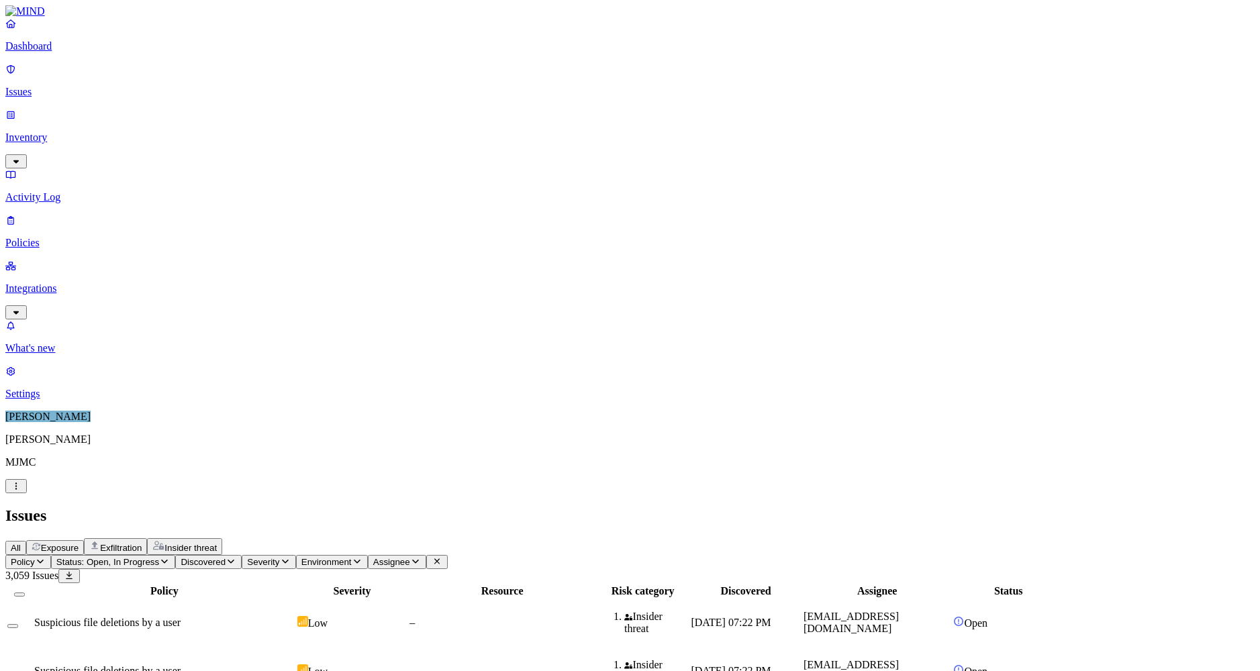
click at [800, 585] on div "Discovered" at bounding box center [745, 591] width 109 height 12
click at [79, 543] on span "Exposure" at bounding box center [60, 548] width 38 height 10
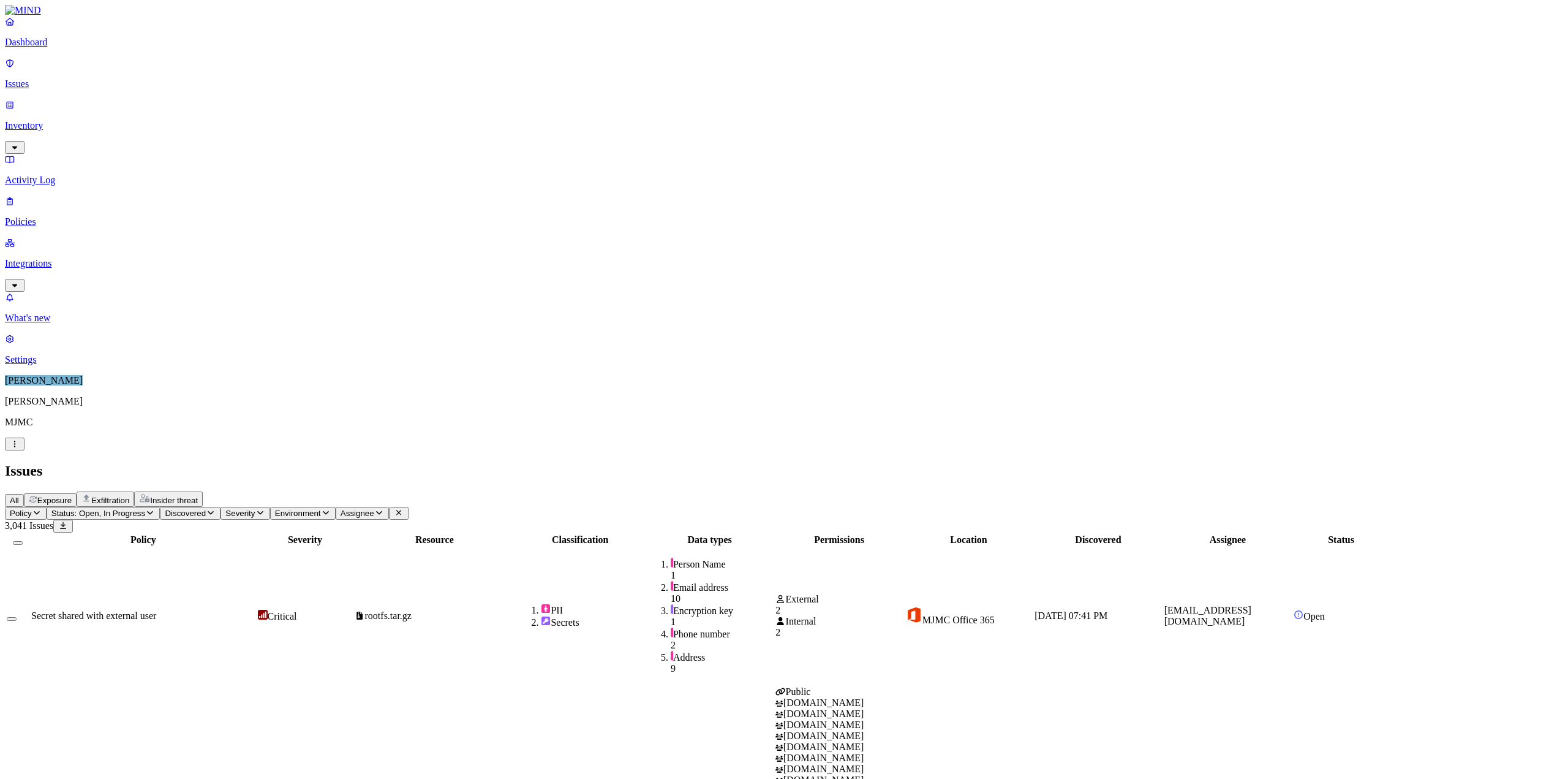
click at [52, 365] on p "Settings" at bounding box center [783, 360] width 1558 height 11
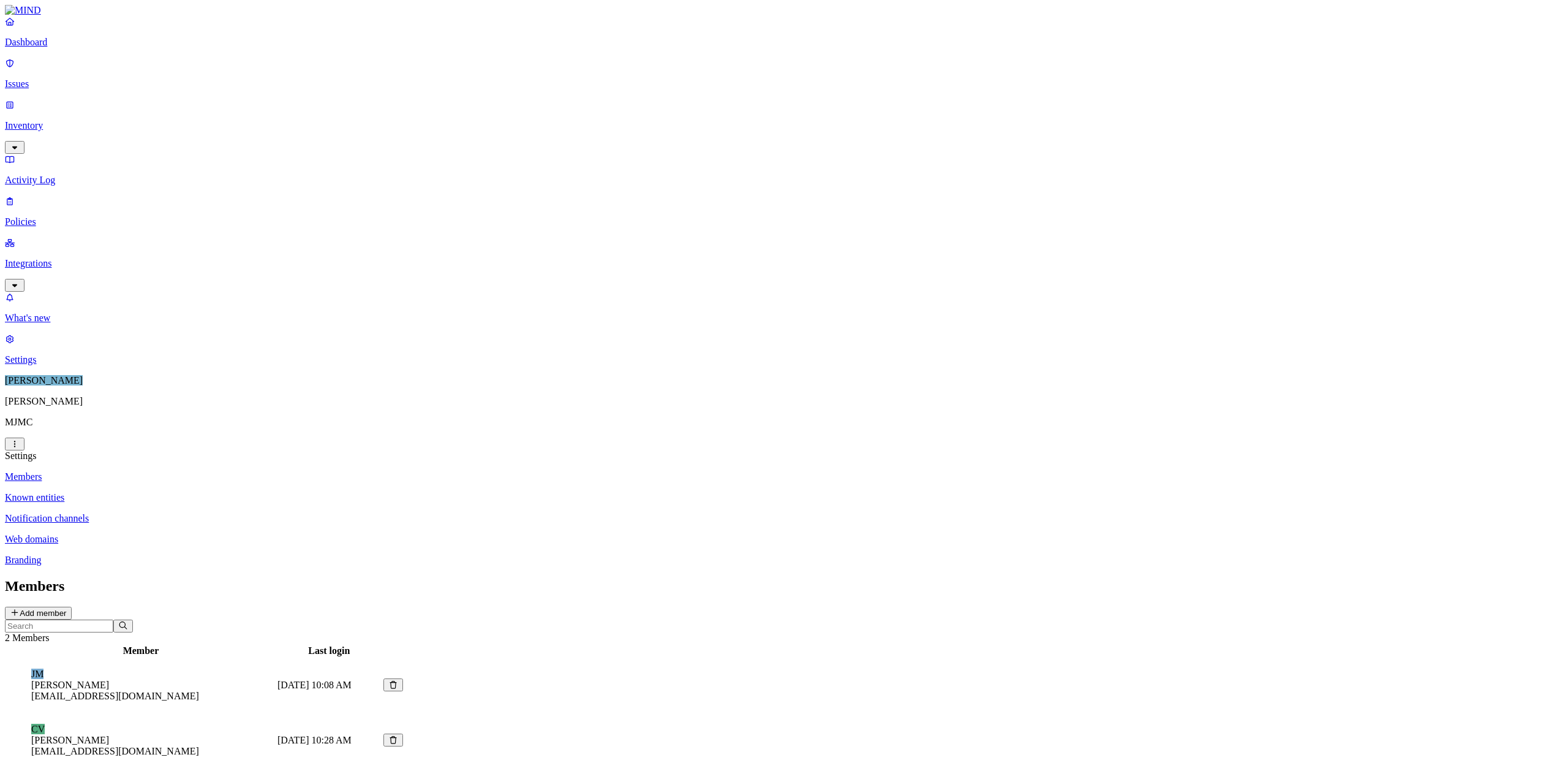
click at [175, 492] on p "Known entities" at bounding box center [783, 498] width 1558 height 11
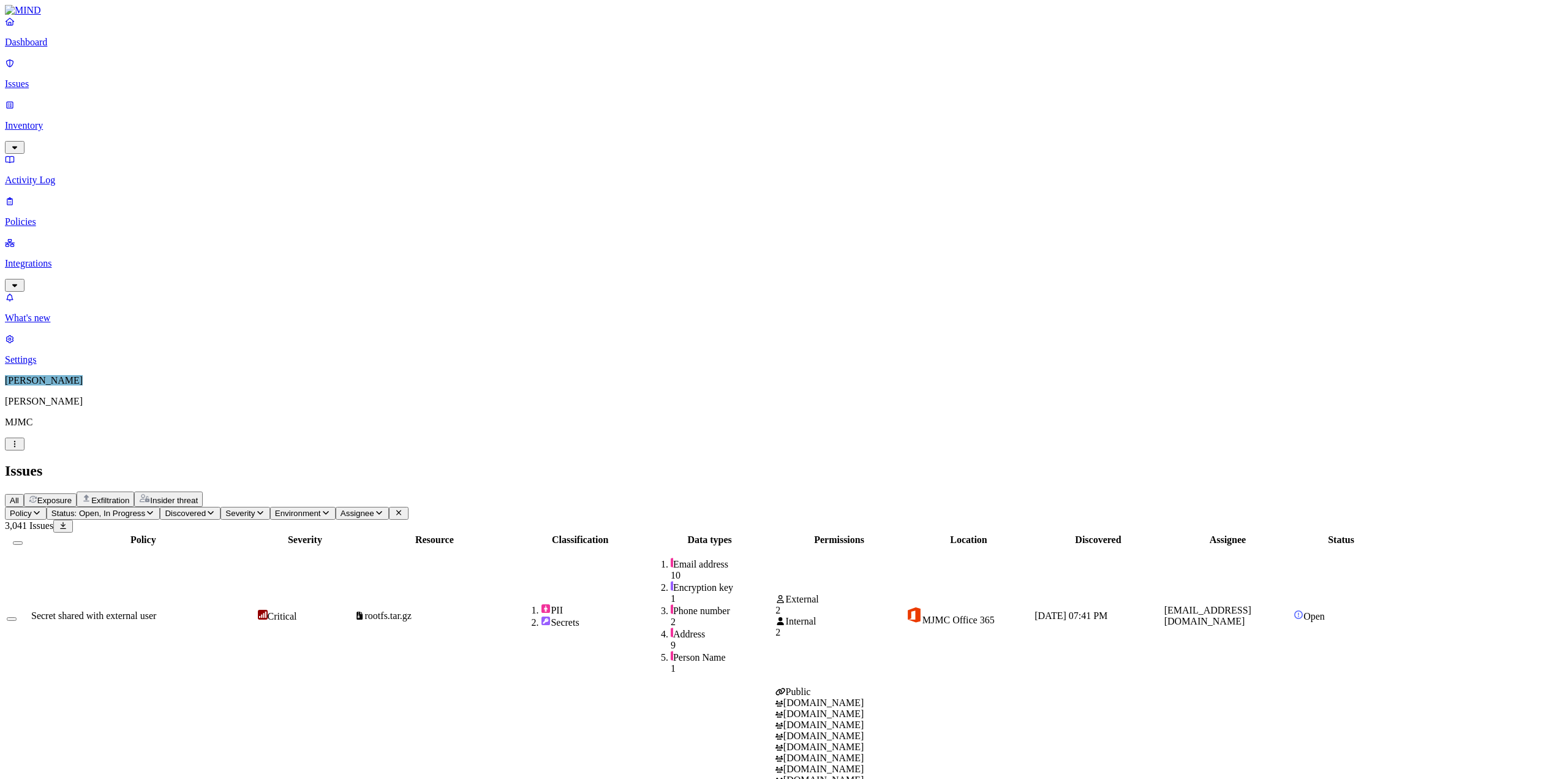
scroll to position [239, 0]
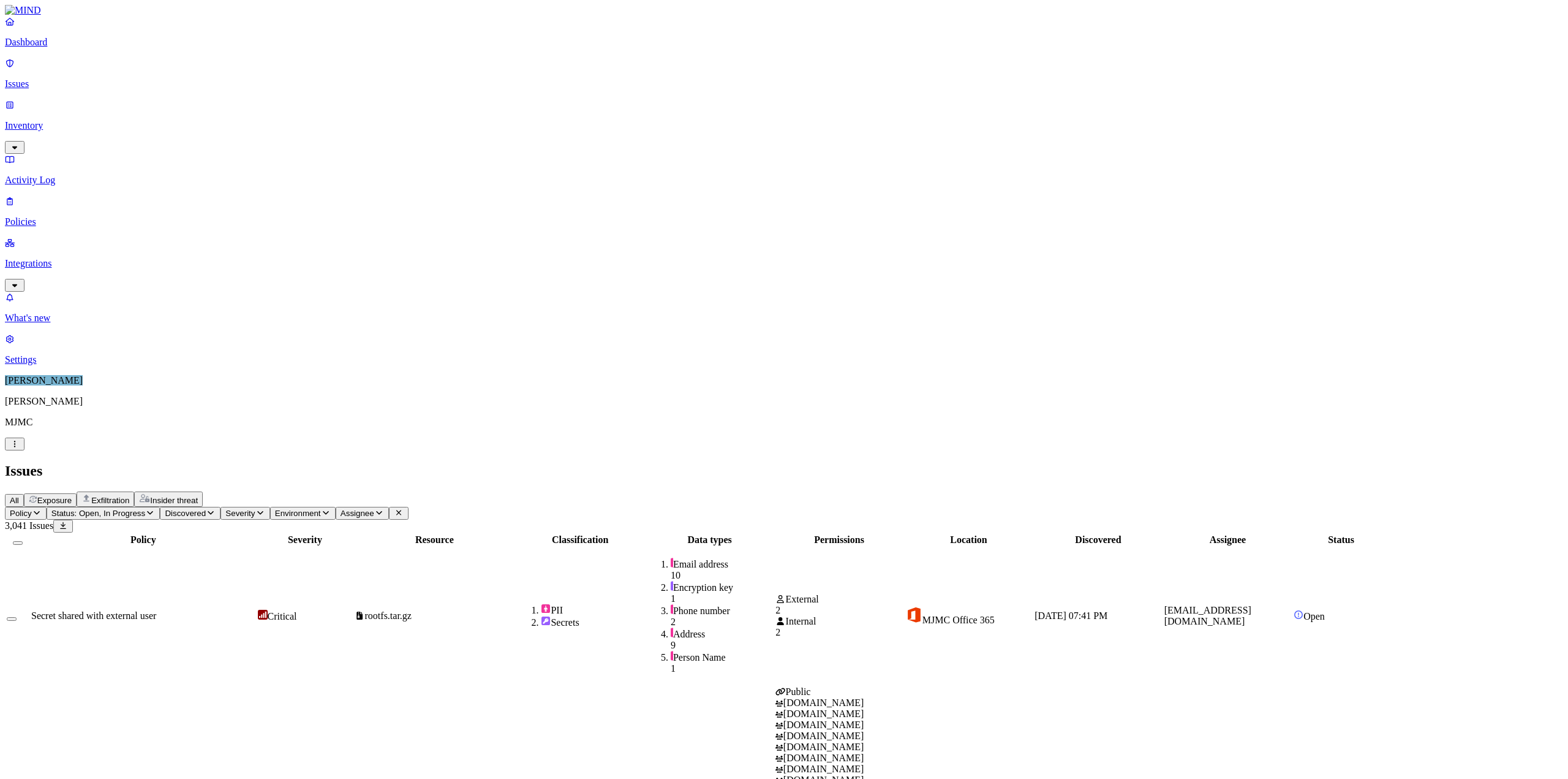
click at [46, 216] on p "Policies" at bounding box center [783, 222] width 1558 height 11
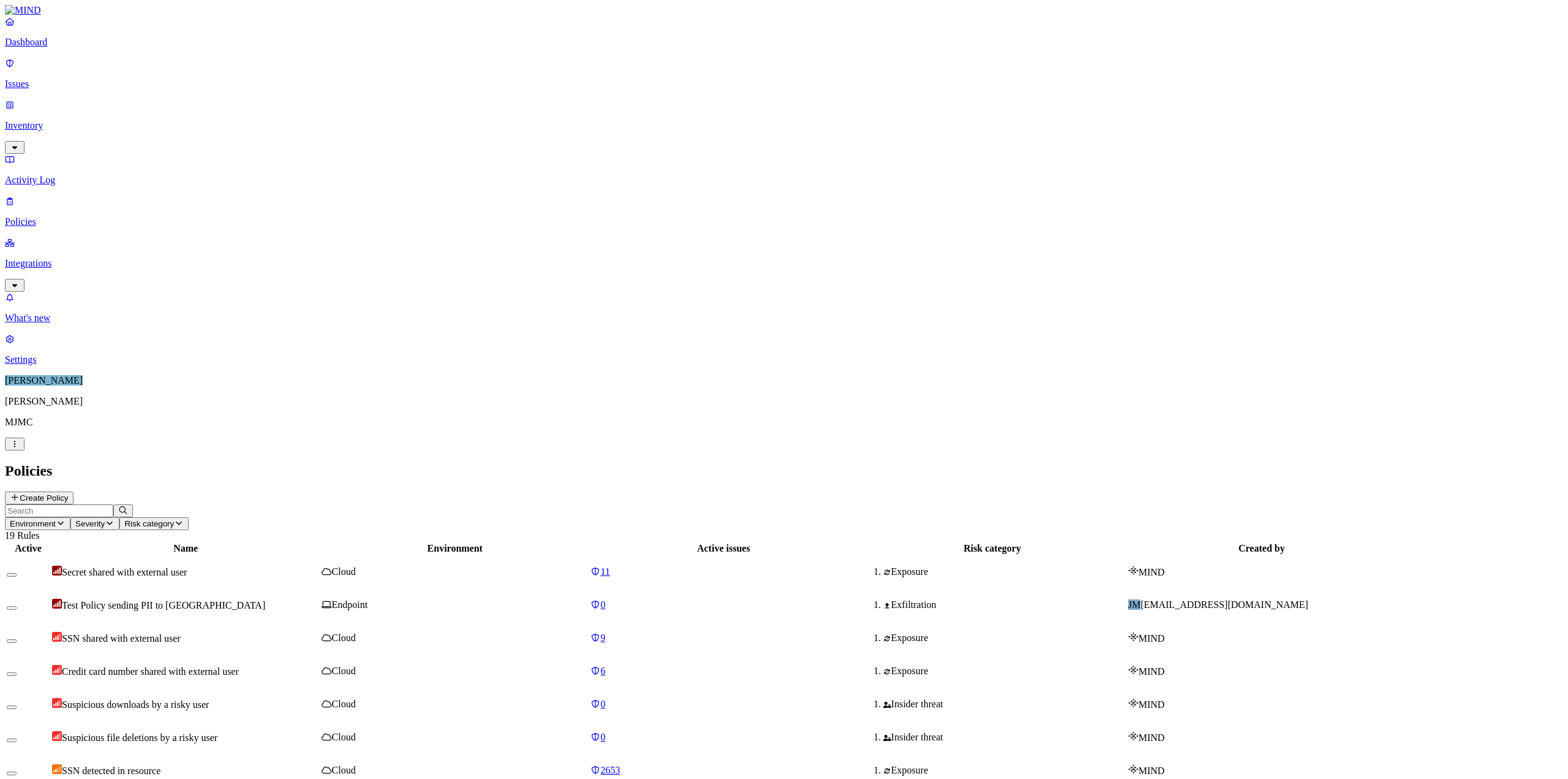
click at [49, 258] on p "Integrations" at bounding box center [783, 264] width 1558 height 11
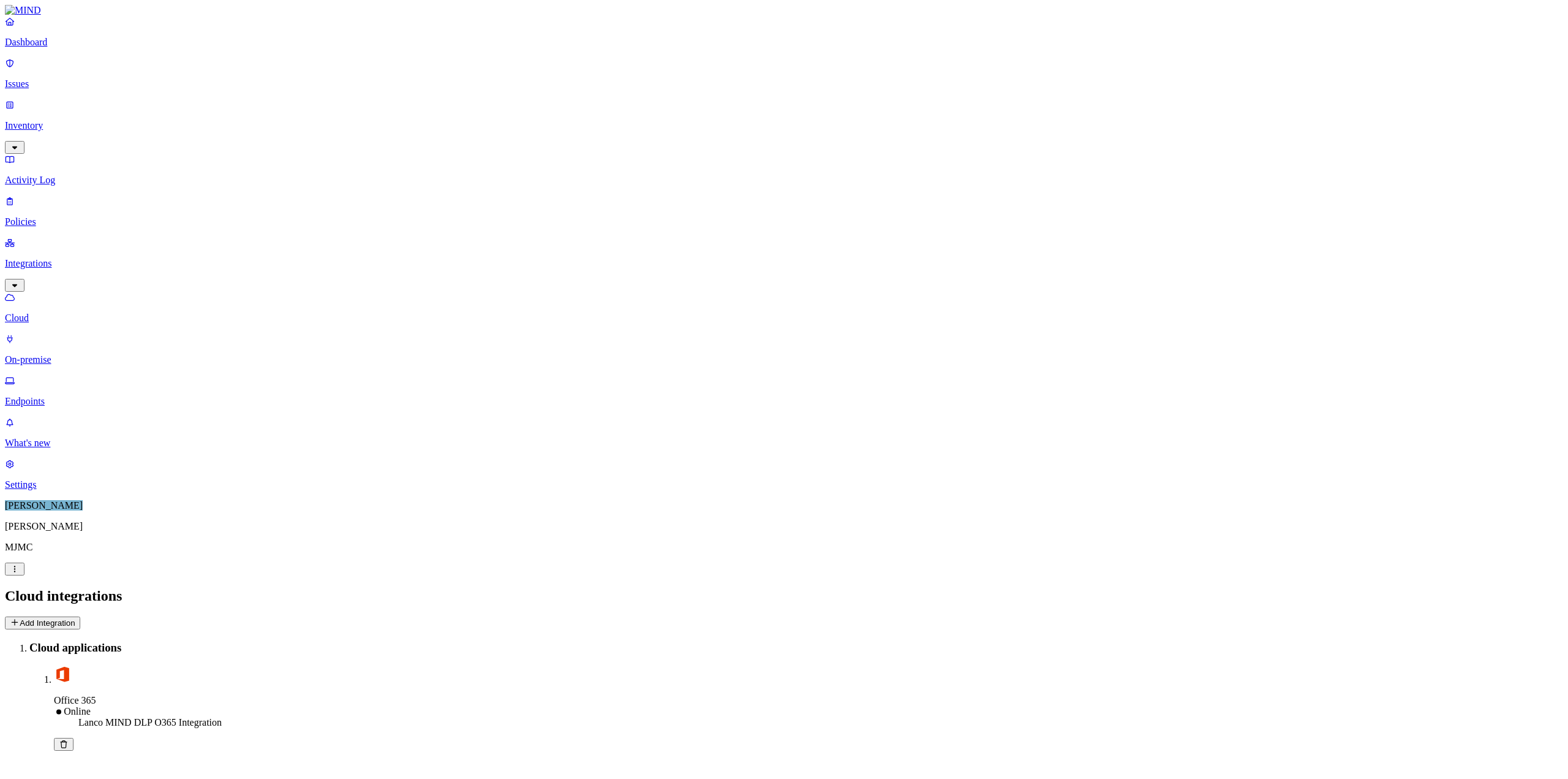
click at [60, 395] on p "Endpoints" at bounding box center [783, 401] width 1558 height 11
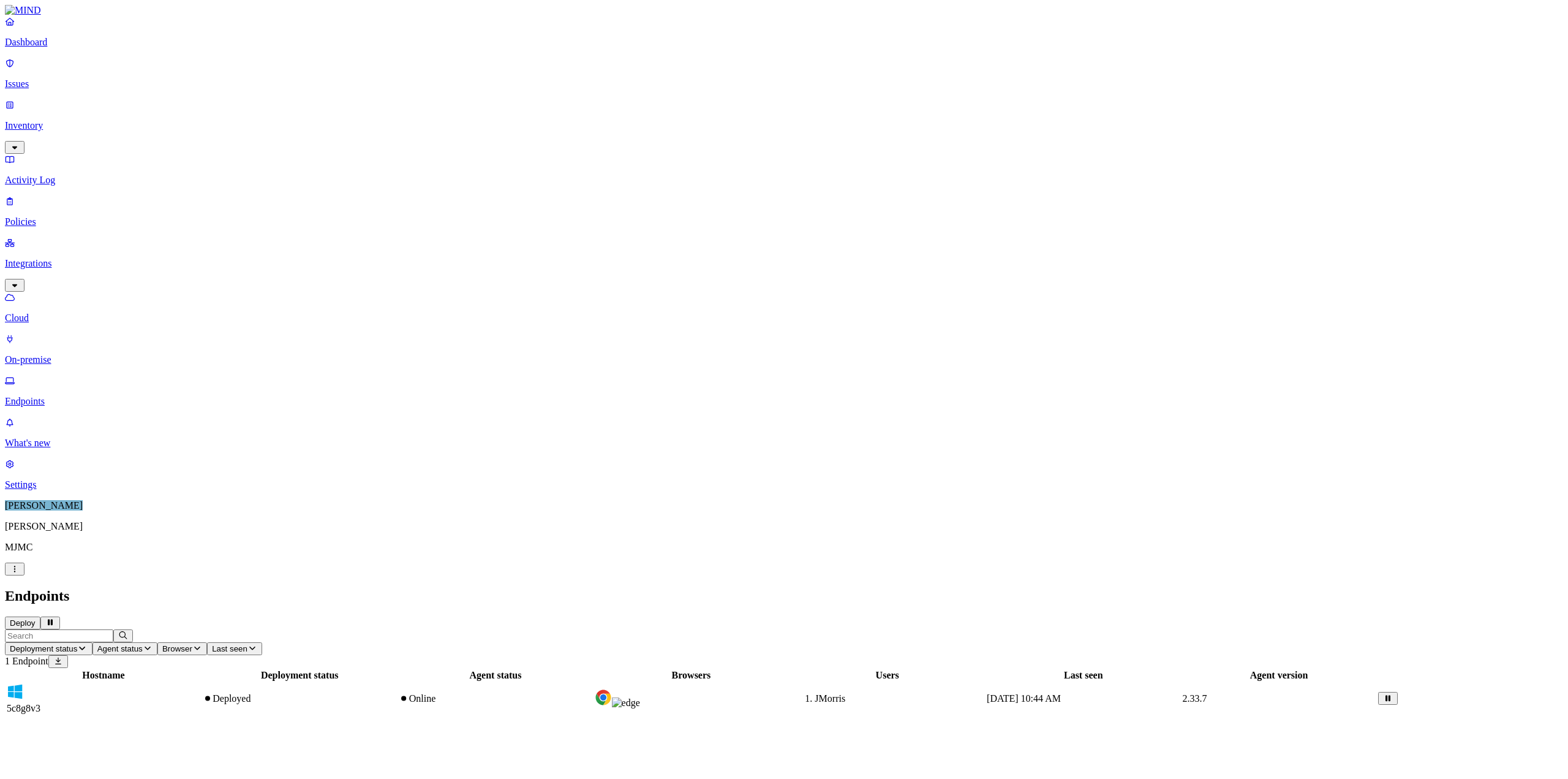
click at [488, 587] on div "Hostname Deployment status Agent status Browsers Users Last seen Agent version …" at bounding box center [783, 691] width 1558 height 47
click at [490, 587] on div "Hostname Deployment status Agent status Browsers Users Last seen Agent version …" at bounding box center [783, 691] width 1558 height 47
